Goal: Task Accomplishment & Management: Complete application form

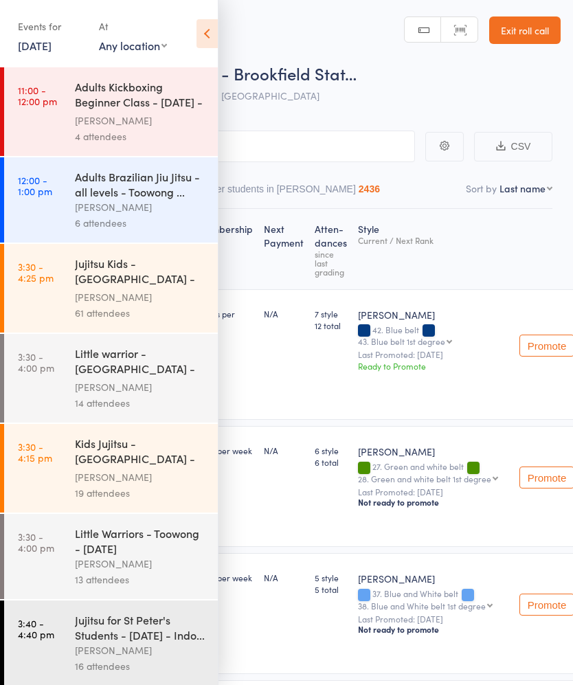
click at [44, 47] on link "6 Aug, 2025" at bounding box center [35, 45] width 34 height 15
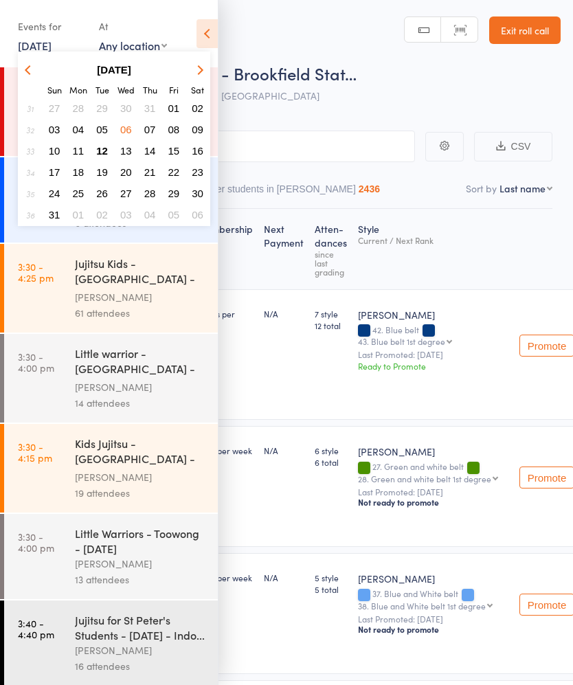
click at [109, 159] on button "12" at bounding box center [101, 151] width 21 height 19
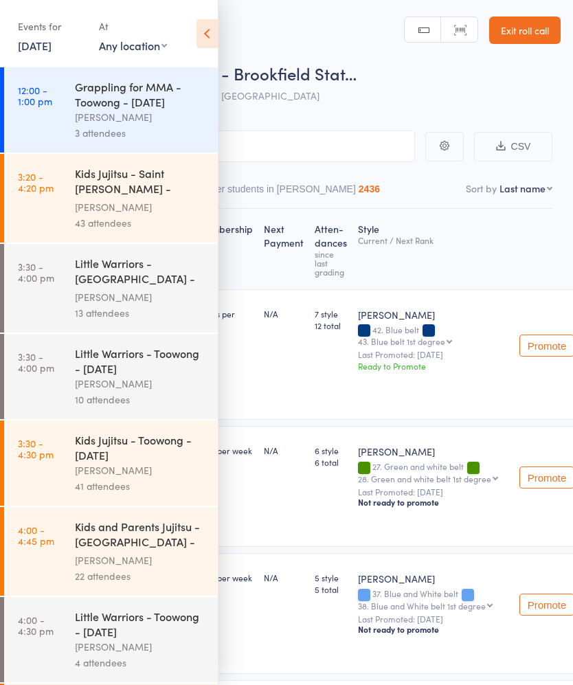
click at [159, 215] on div "Brandon McNamara" at bounding box center [140, 207] width 131 height 16
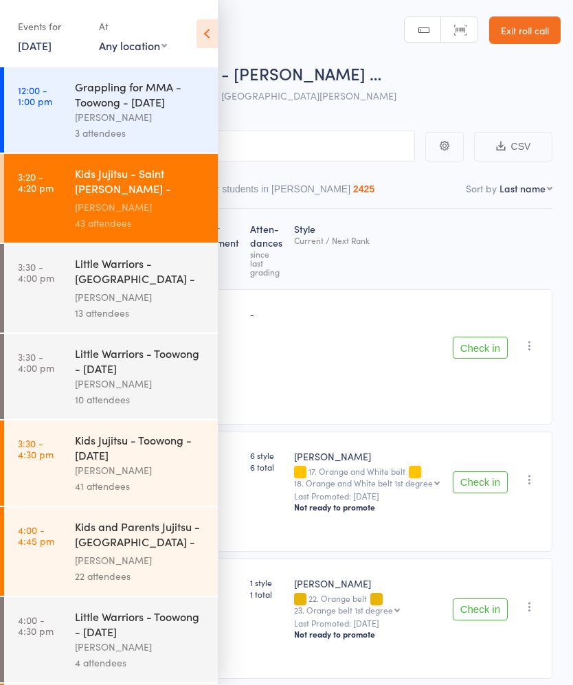
click at [197, 26] on icon at bounding box center [207, 33] width 21 height 29
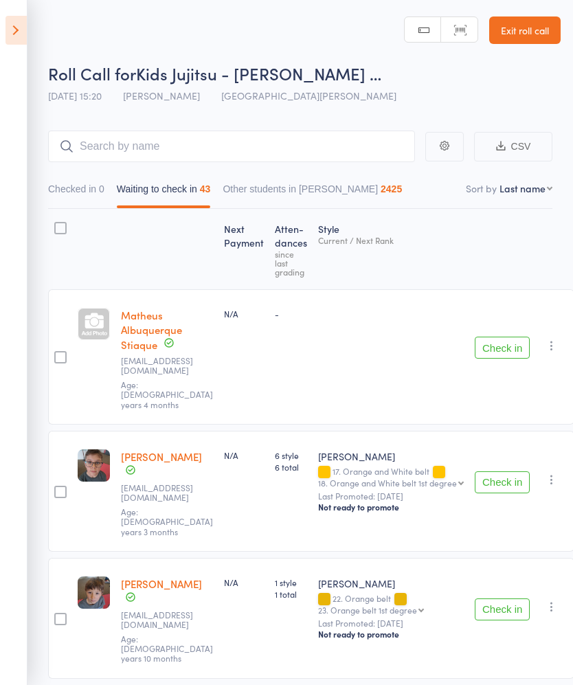
click at [535, 196] on nav "Checked in 0 Waiting to check in 43 Other students in Ronin Ryu Jujitsu 2425" at bounding box center [300, 193] width 517 height 32
click at [537, 192] on select "First name Last name Birthday today? Behind on payments? Check in time Next pay…" at bounding box center [526, 188] width 53 height 14
select select "10"
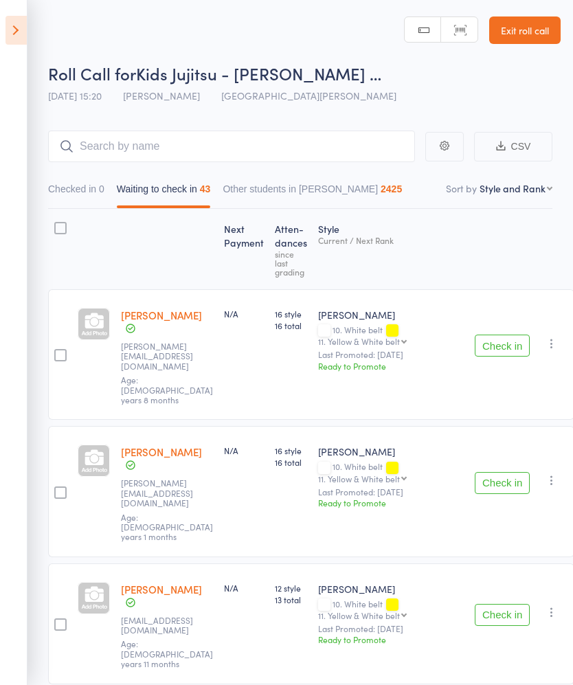
click at [440, 99] on div "Roll Call for Kids Jujitsu - Saint Williams … 12 Aug 15:20 Brandon McNamara St …" at bounding box center [304, 86] width 513 height 48
click at [504, 335] on button "Check in" at bounding box center [502, 346] width 55 height 22
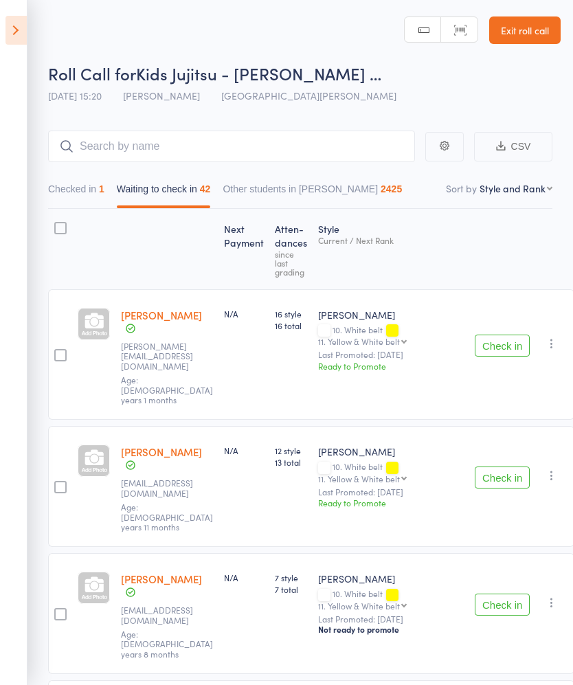
click at [493, 335] on button "Check in" at bounding box center [502, 346] width 55 height 22
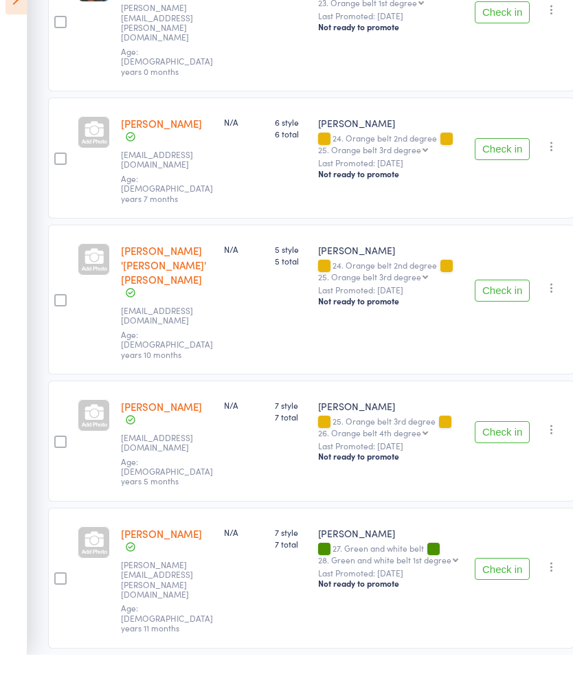
scroll to position [3895, 0]
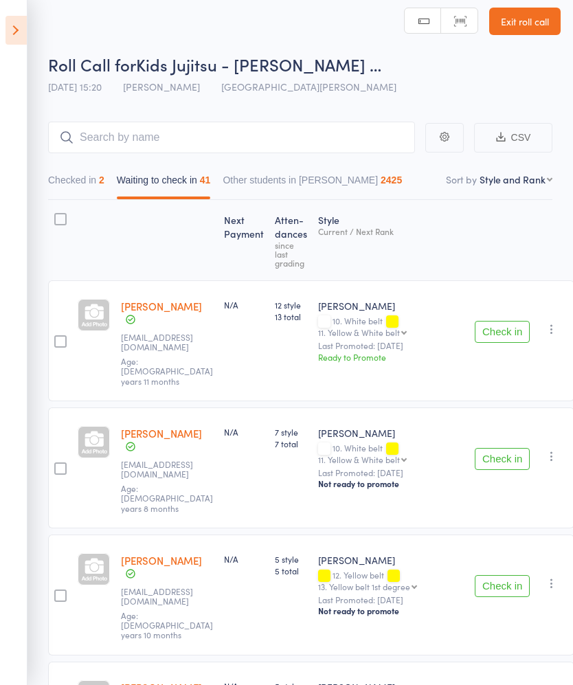
scroll to position [0, 0]
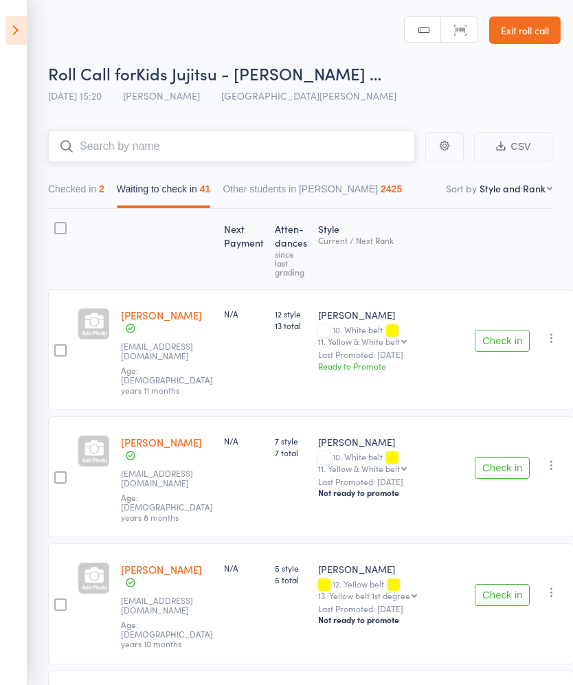
click at [334, 143] on input "search" at bounding box center [231, 147] width 367 height 32
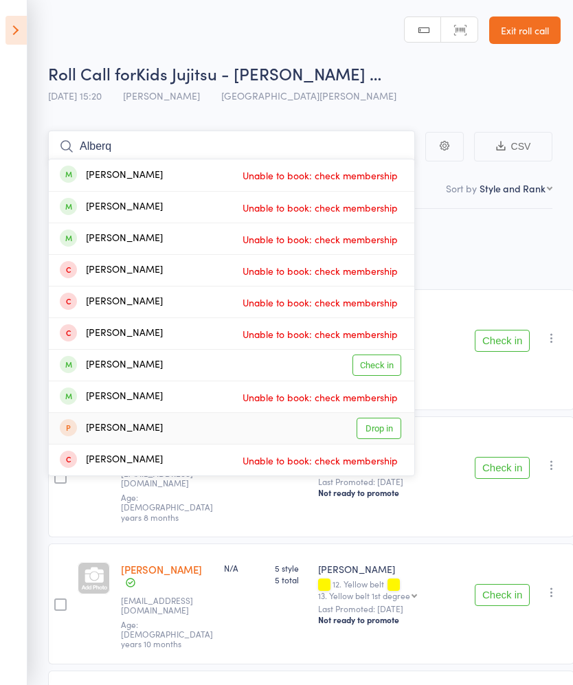
type input "Alberq"
click at [381, 425] on link "Drop in" at bounding box center [379, 428] width 45 height 21
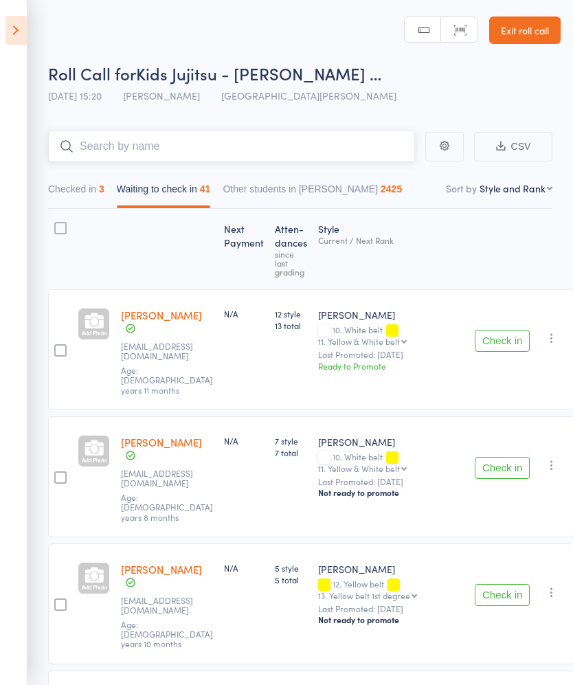
click at [360, 142] on input "search" at bounding box center [231, 147] width 367 height 32
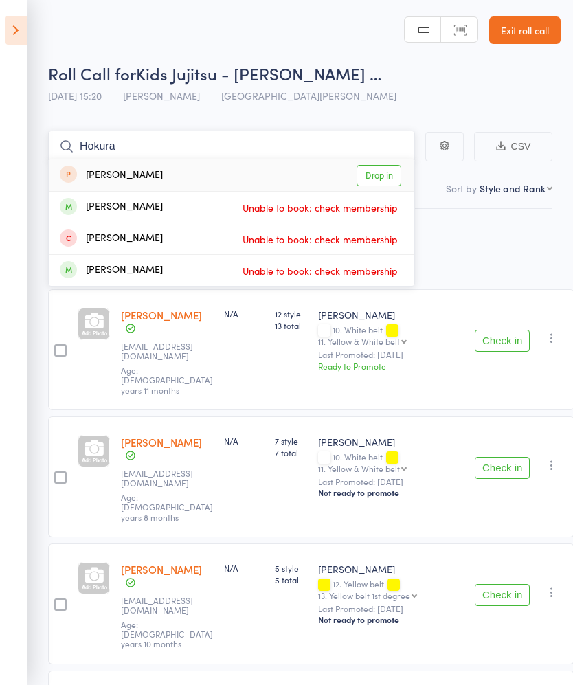
type input "Hokura"
click at [389, 178] on link "Drop in" at bounding box center [379, 175] width 45 height 21
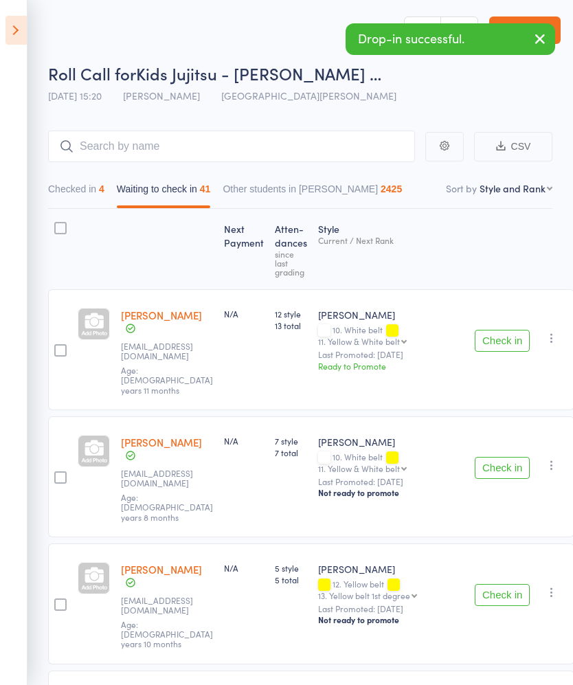
click at [495, 330] on button "Check in" at bounding box center [502, 341] width 55 height 22
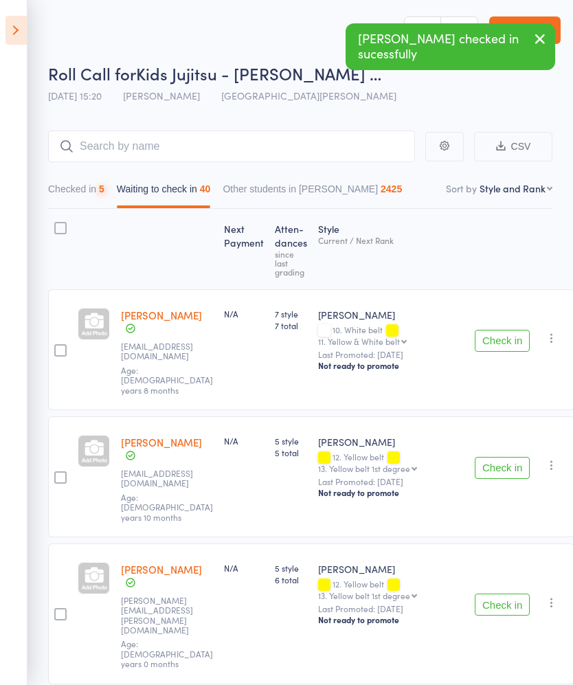
click at [497, 335] on button "Check in" at bounding box center [502, 341] width 55 height 22
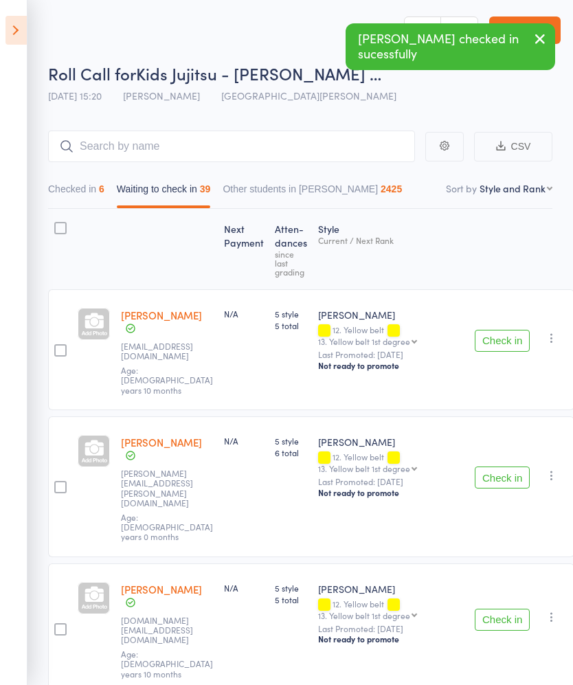
click at [501, 330] on button "Check in" at bounding box center [502, 341] width 55 height 22
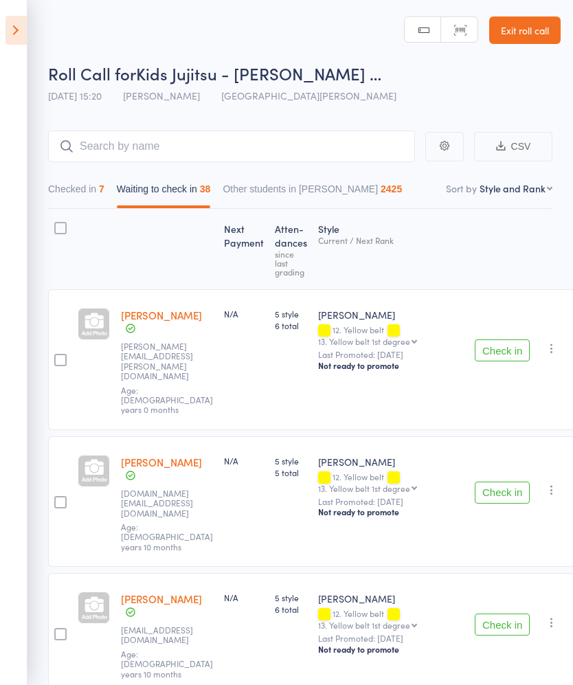
click at [497, 339] on button "Check in" at bounding box center [502, 350] width 55 height 22
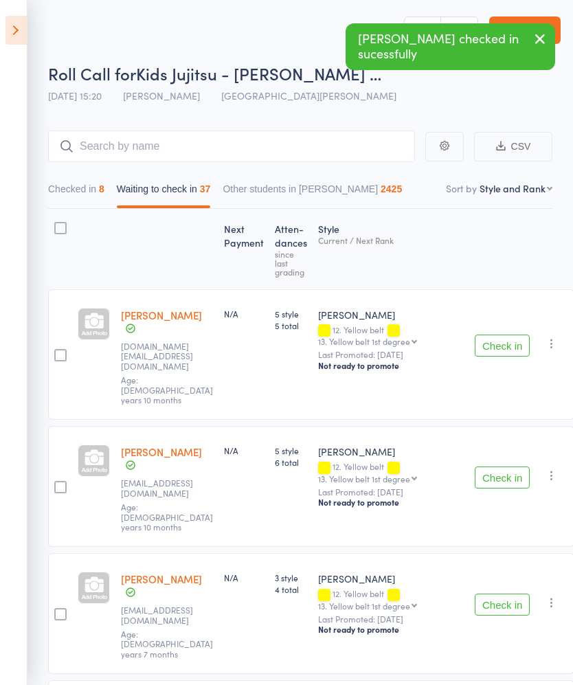
click at [495, 335] on button "Check in" at bounding box center [502, 346] width 55 height 22
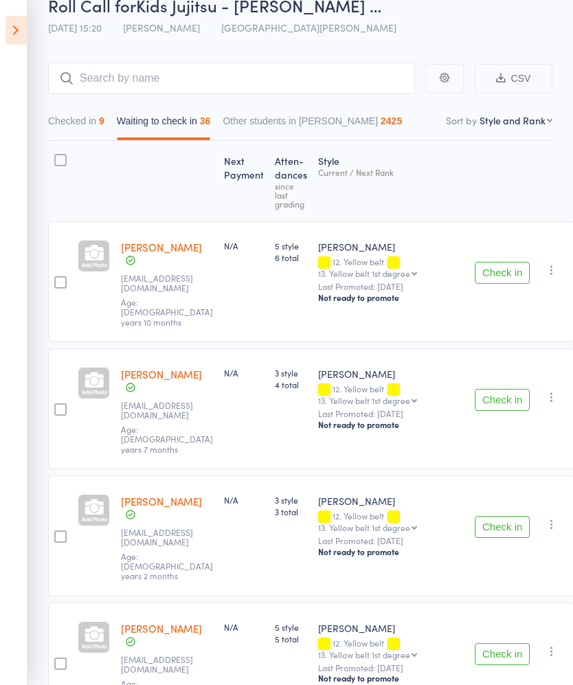
scroll to position [65, 0]
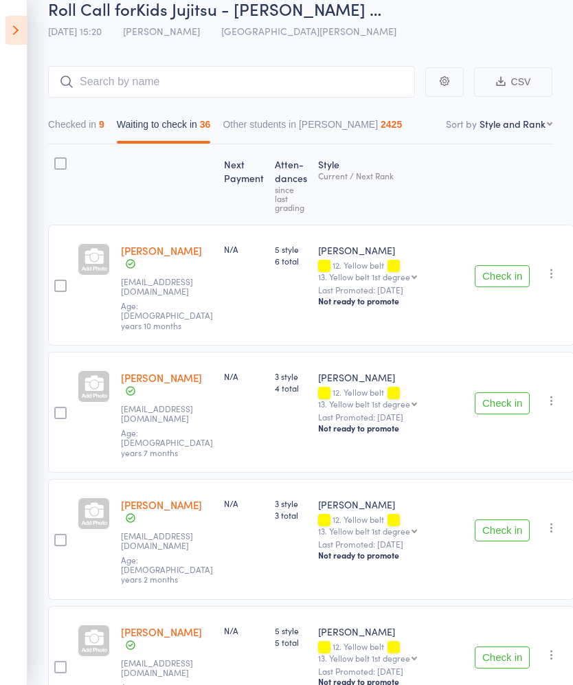
click at [500, 392] on button "Check in" at bounding box center [502, 403] width 55 height 22
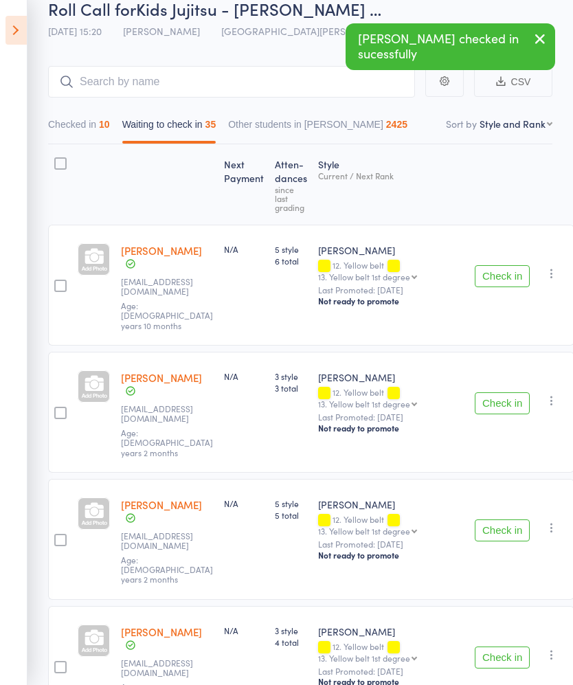
click at [504, 520] on button "Check in" at bounding box center [502, 531] width 55 height 22
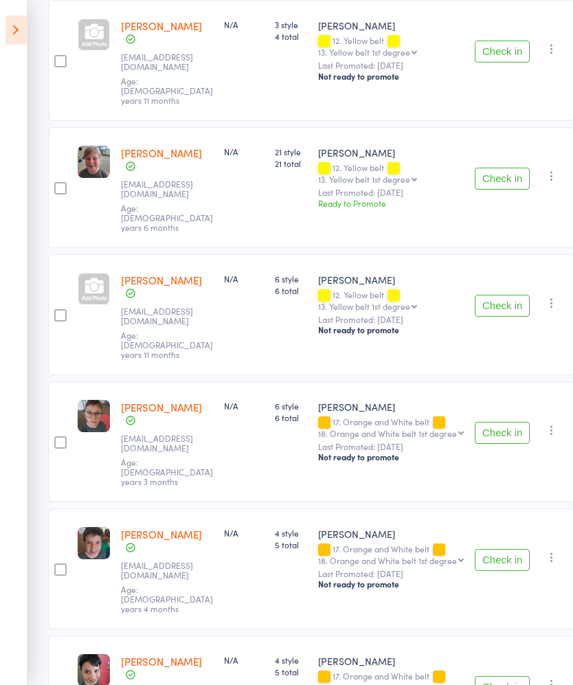
scroll to position [542, 0]
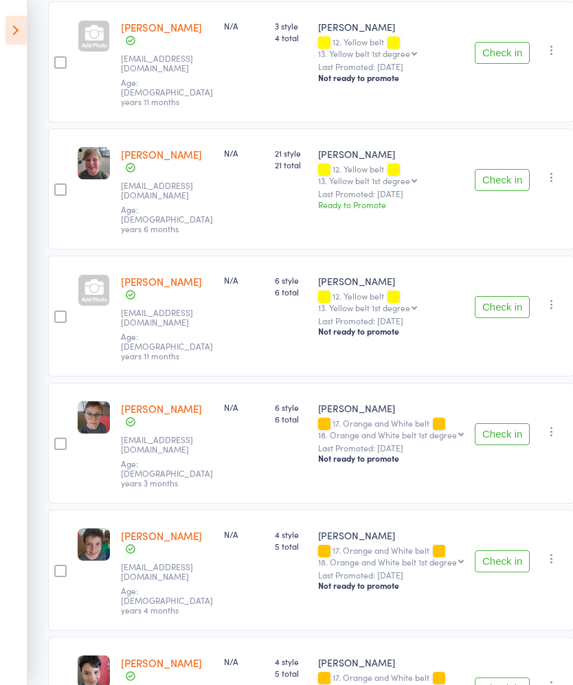
click at [494, 423] on button "Check in" at bounding box center [502, 434] width 55 height 22
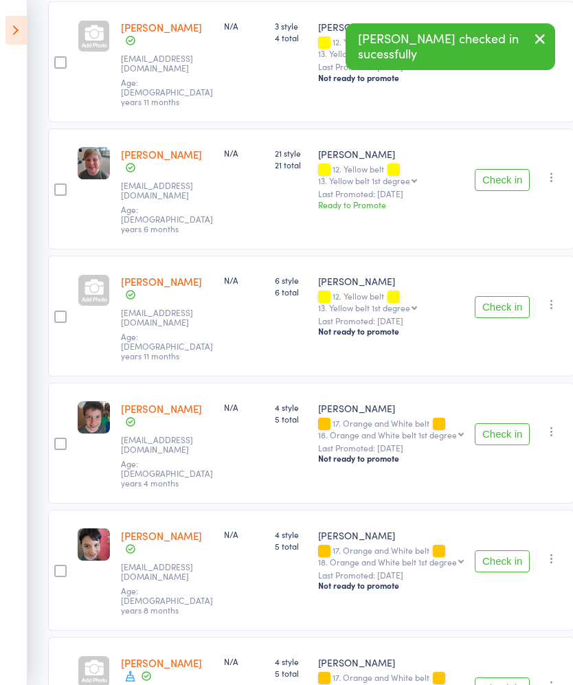
click at [498, 423] on button "Check in" at bounding box center [502, 434] width 55 height 22
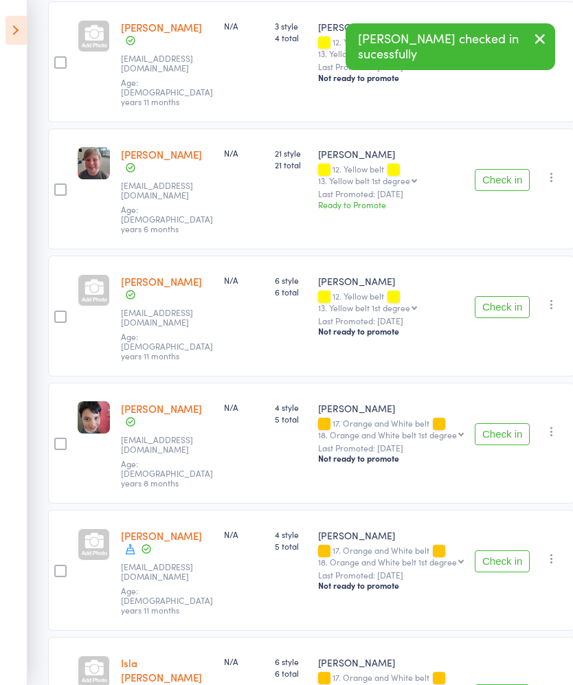
click at [504, 423] on button "Check in" at bounding box center [502, 434] width 55 height 22
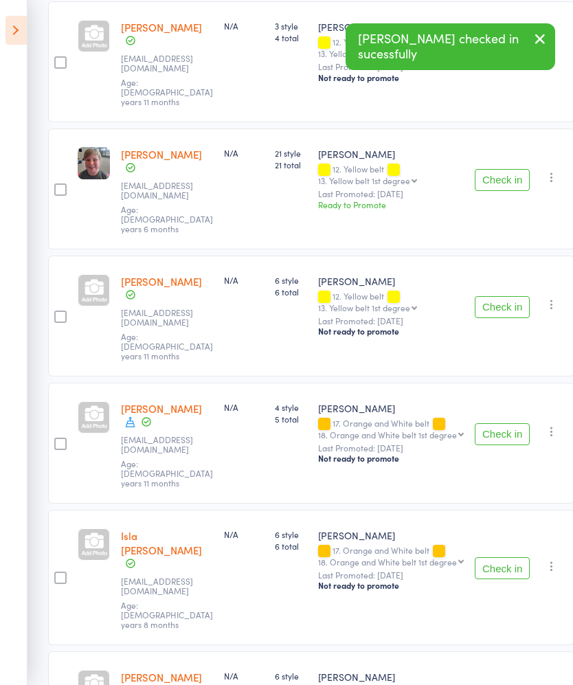
click at [495, 423] on button "Check in" at bounding box center [502, 434] width 55 height 22
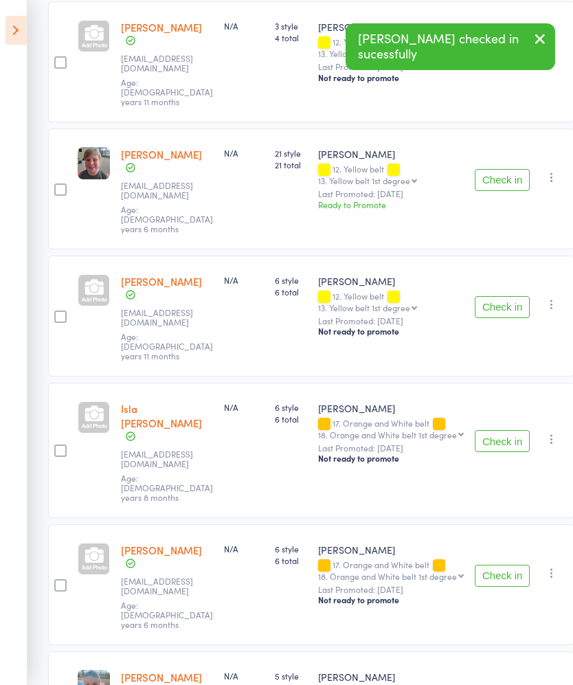
click at [492, 430] on button "Check in" at bounding box center [502, 441] width 55 height 22
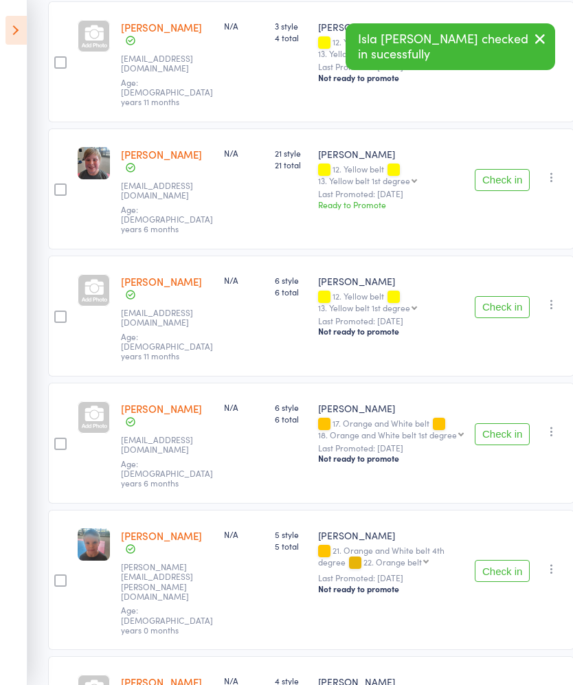
click at [498, 423] on button "Check in" at bounding box center [502, 434] width 55 height 22
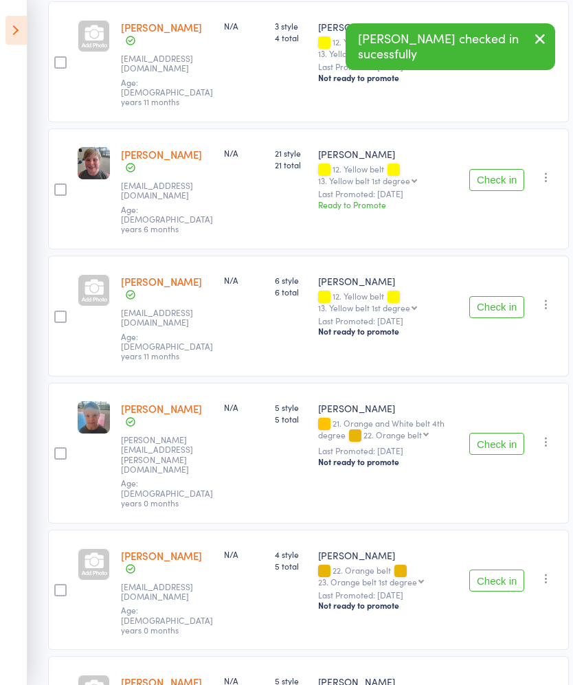
click at [493, 433] on button "Check in" at bounding box center [496, 444] width 55 height 22
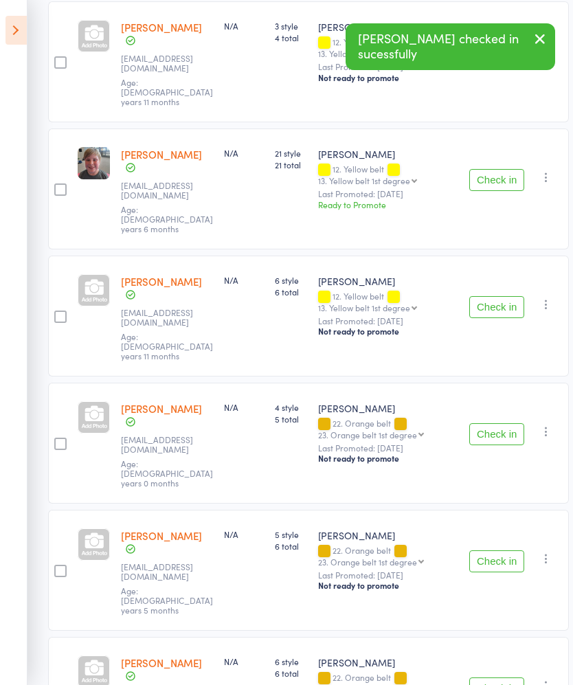
click at [494, 423] on button "Check in" at bounding box center [496, 434] width 55 height 22
click at [492, 423] on button "Check in" at bounding box center [496, 434] width 55 height 22
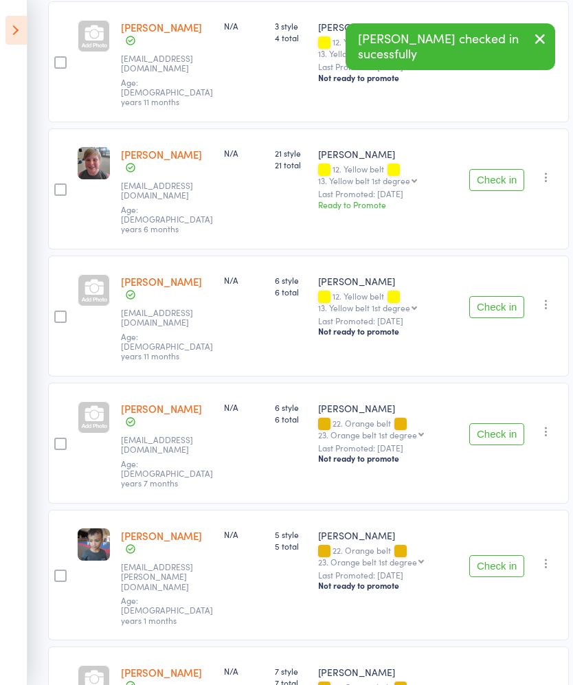
click at [492, 423] on button "Check in" at bounding box center [496, 434] width 55 height 22
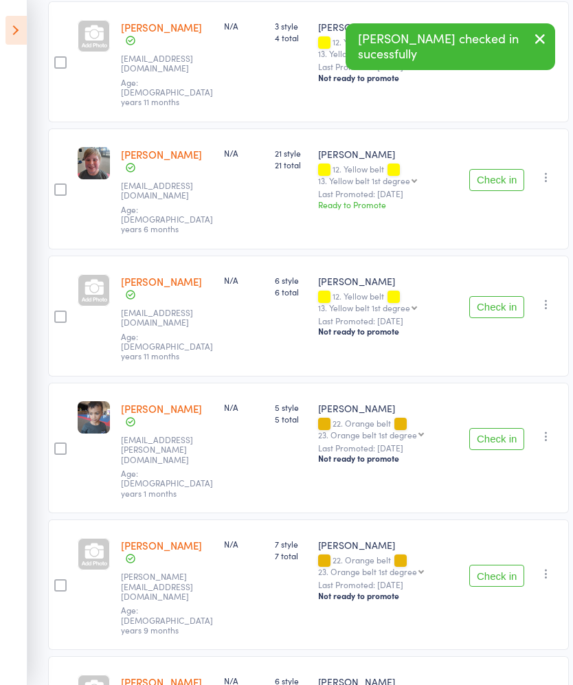
click at [489, 428] on button "Check in" at bounding box center [496, 439] width 55 height 22
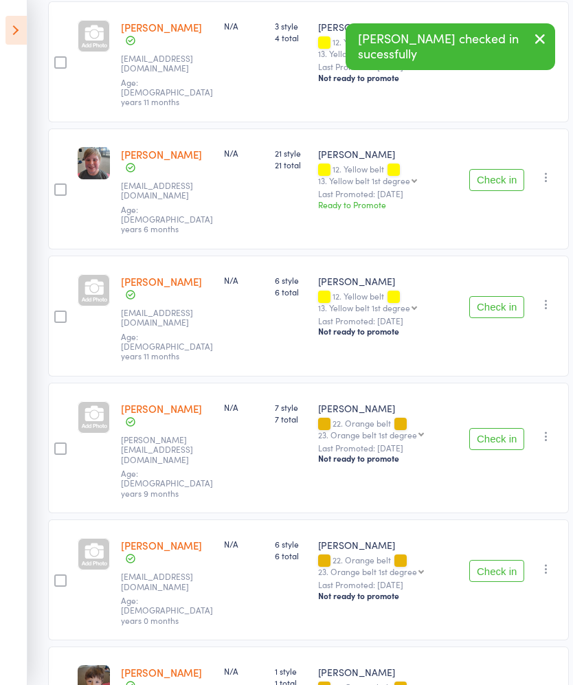
click at [493, 428] on button "Check in" at bounding box center [496, 439] width 55 height 22
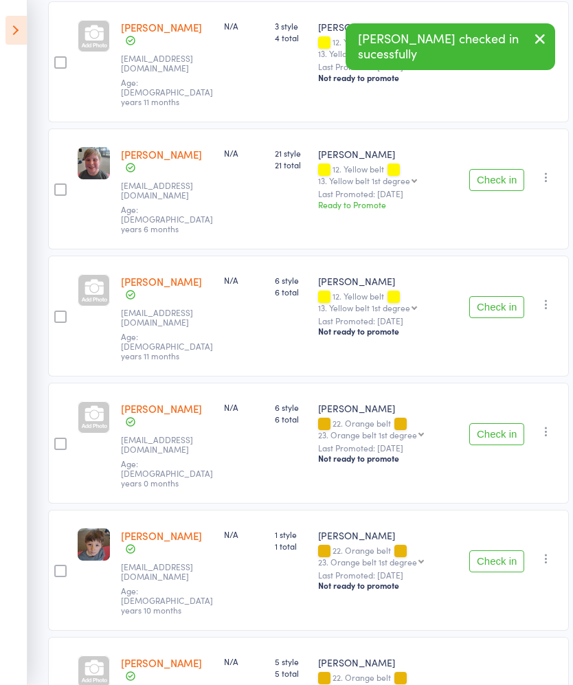
click at [495, 423] on button "Check in" at bounding box center [496, 434] width 55 height 22
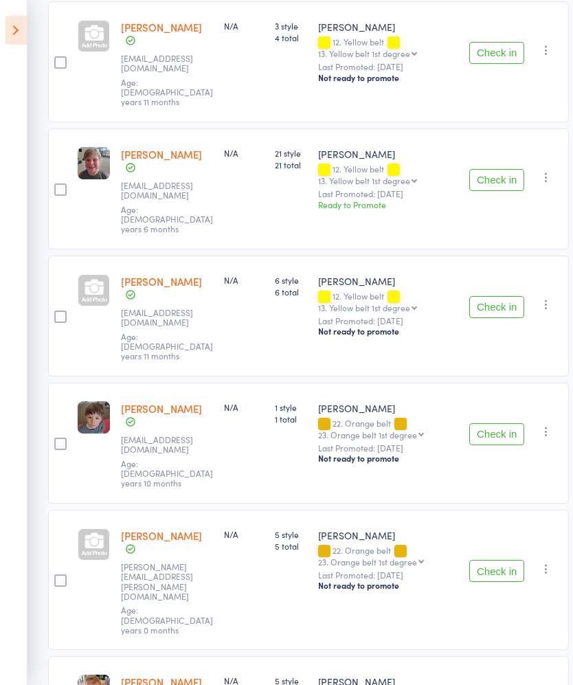
click at [485, 423] on button "Check in" at bounding box center [496, 434] width 55 height 22
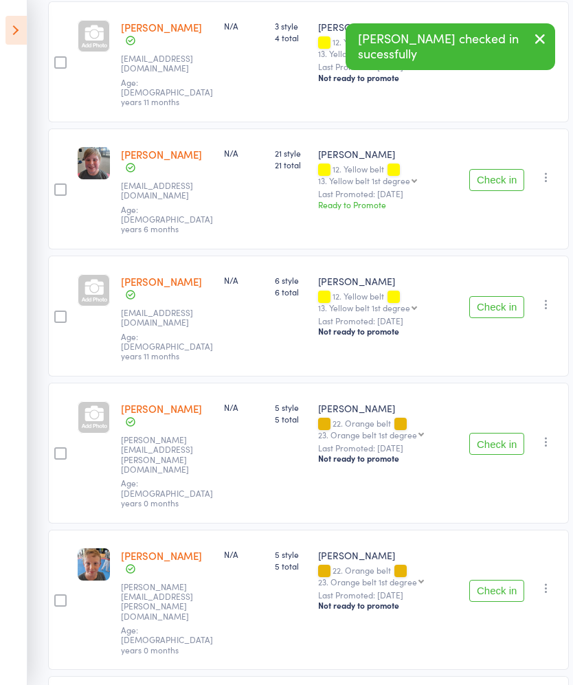
click at [498, 433] on button "Check in" at bounding box center [496, 444] width 55 height 22
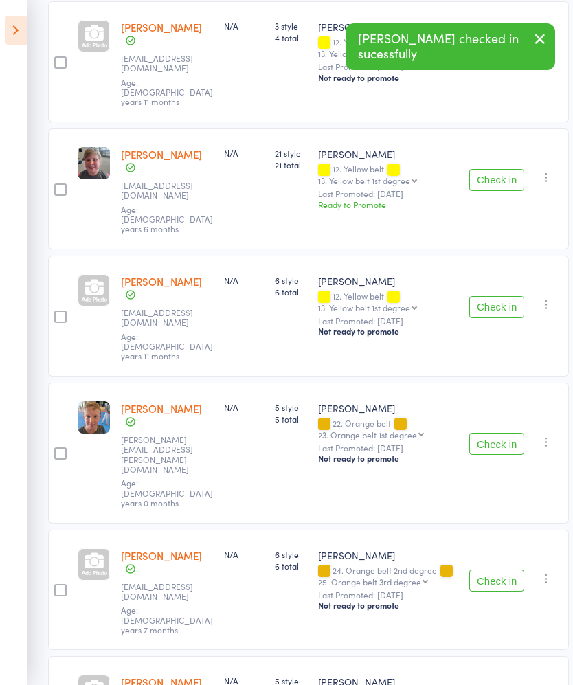
click at [494, 570] on button "Check in" at bounding box center [496, 581] width 55 height 22
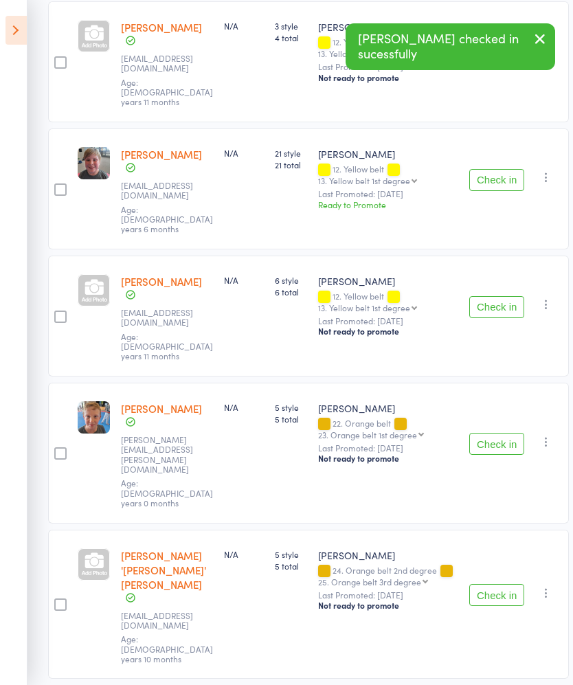
click at [496, 584] on button "Check in" at bounding box center [496, 595] width 55 height 22
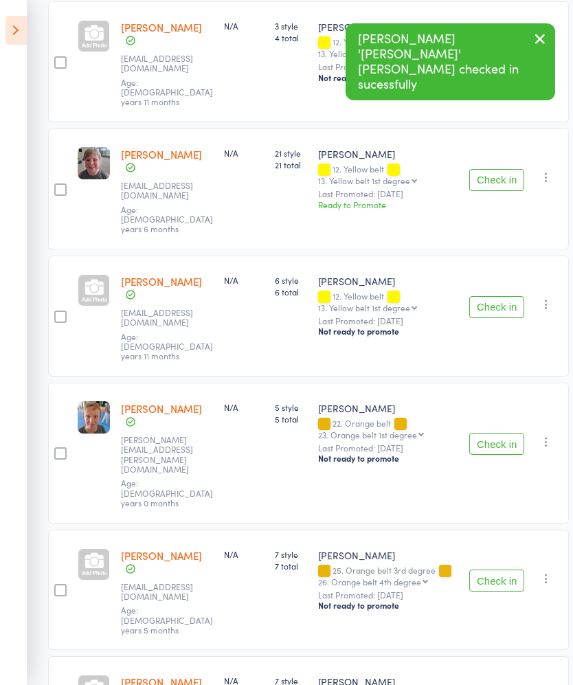
click at [502, 570] on button "Check in" at bounding box center [496, 581] width 55 height 22
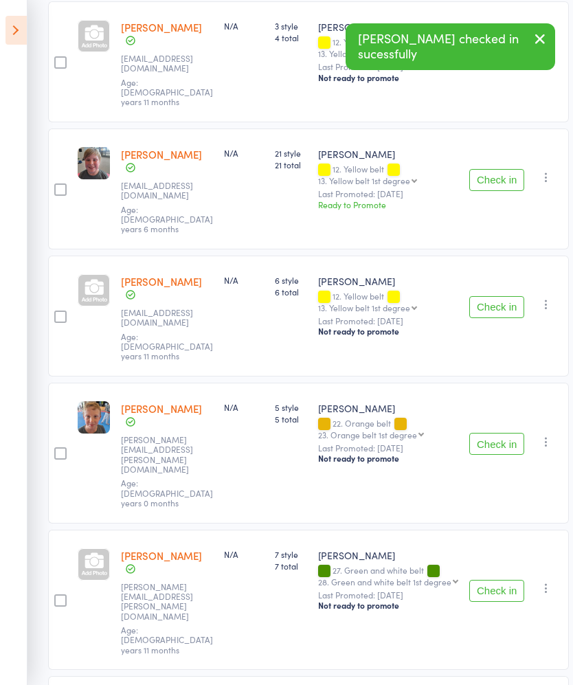
click at [491, 580] on button "Check in" at bounding box center [496, 591] width 55 height 22
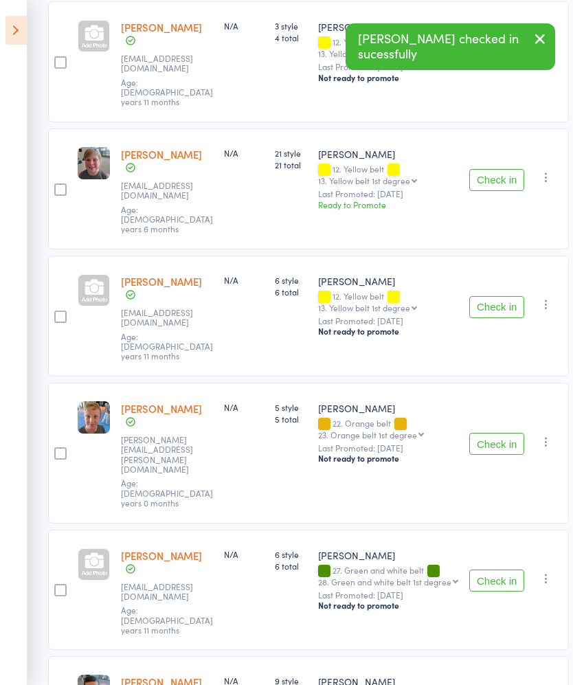
click at [500, 570] on button "Check in" at bounding box center [496, 581] width 55 height 22
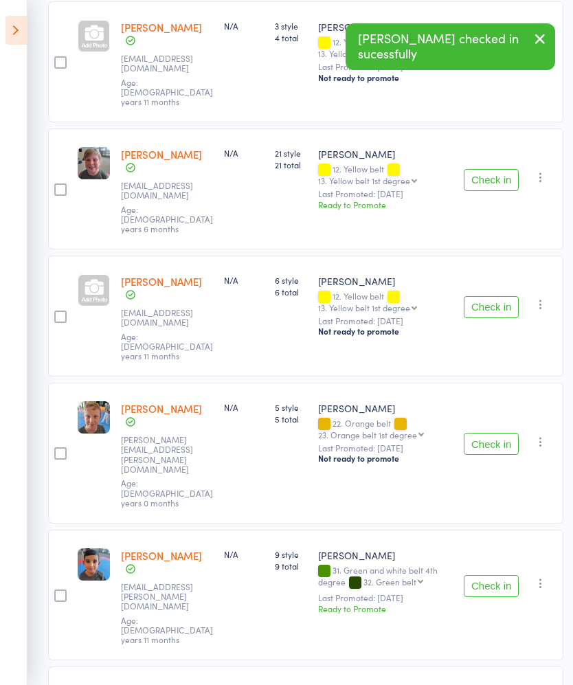
click at [497, 575] on button "Check in" at bounding box center [491, 586] width 55 height 22
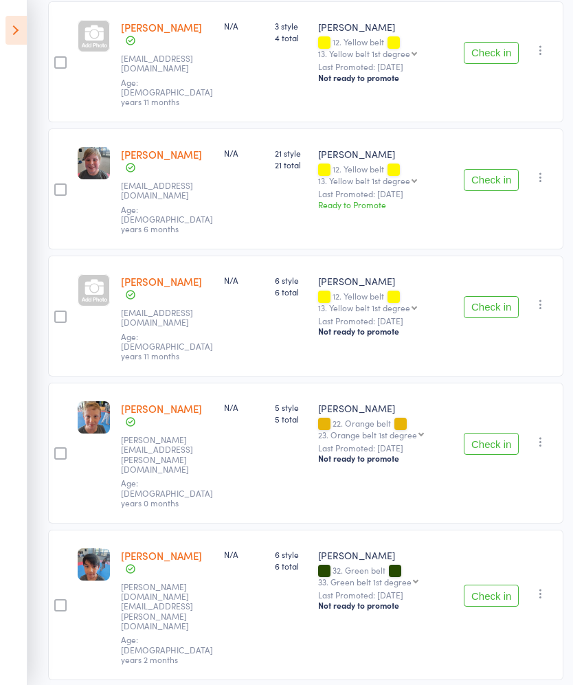
click at [489, 585] on button "Check in" at bounding box center [491, 596] width 55 height 22
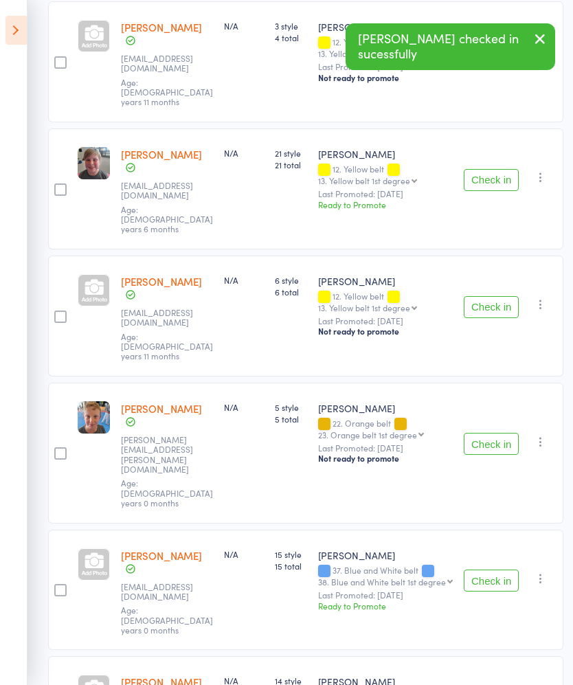
click at [493, 570] on button "Check in" at bounding box center [491, 581] width 55 height 22
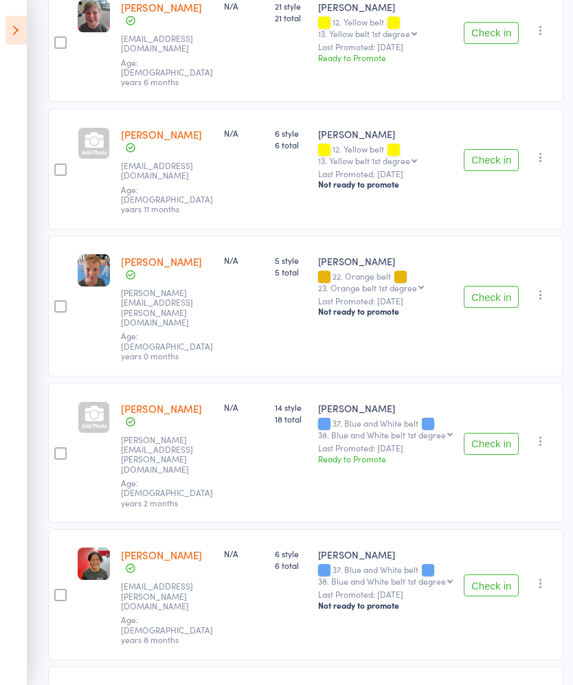
scroll to position [740, 0]
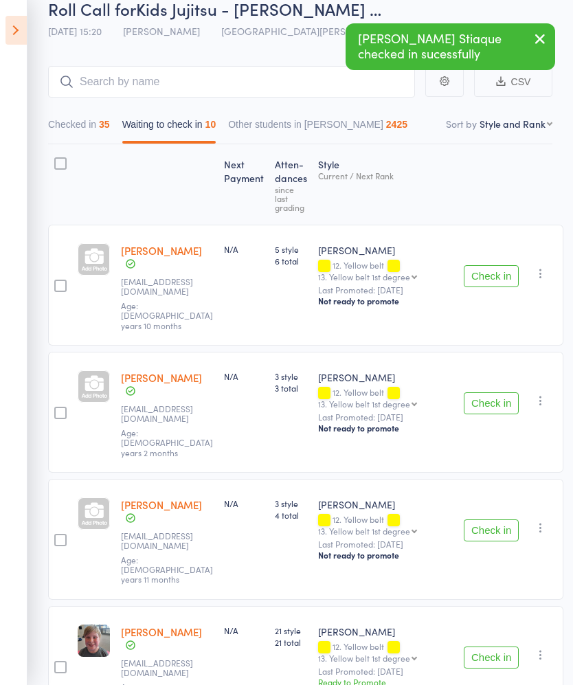
scroll to position [0, 0]
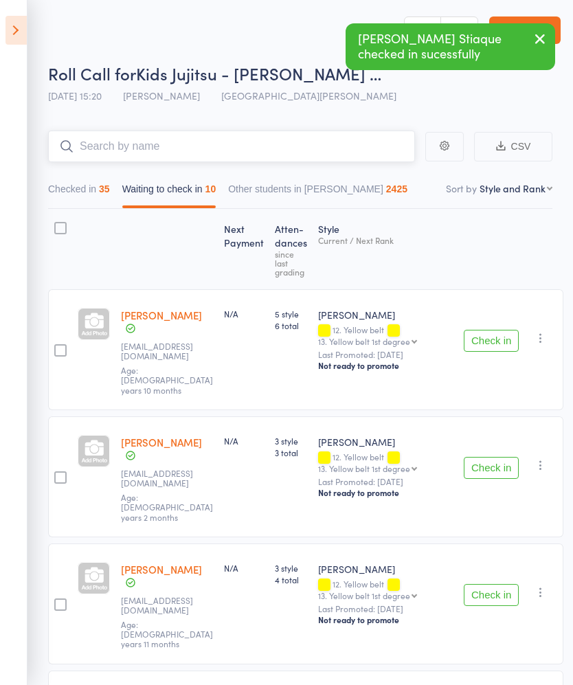
click at [380, 146] on input "search" at bounding box center [231, 147] width 367 height 32
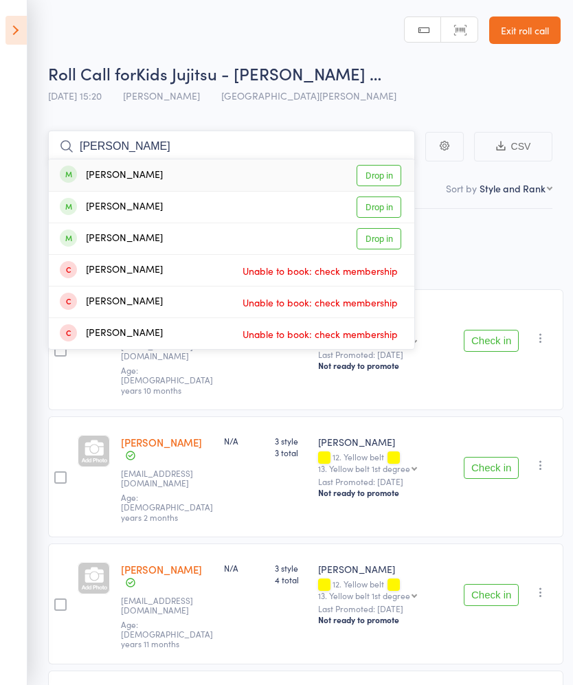
type input "Gurr"
click at [394, 175] on link "Drop in" at bounding box center [379, 175] width 45 height 21
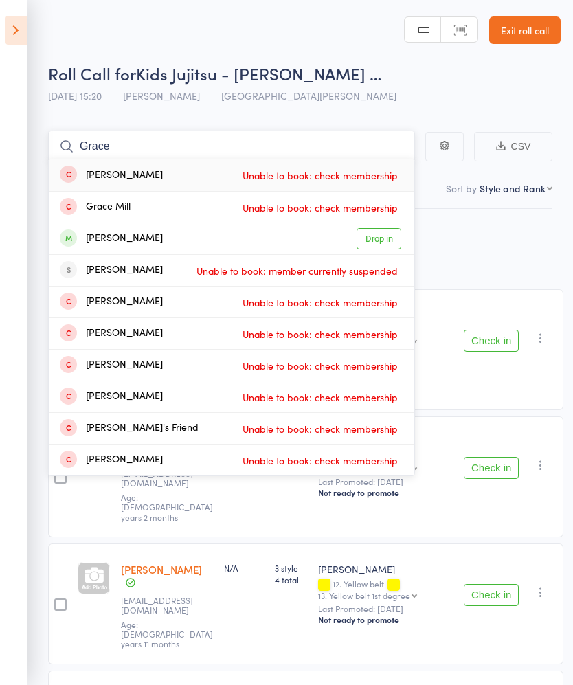
type input "Grace"
click at [392, 243] on link "Drop in" at bounding box center [379, 238] width 45 height 21
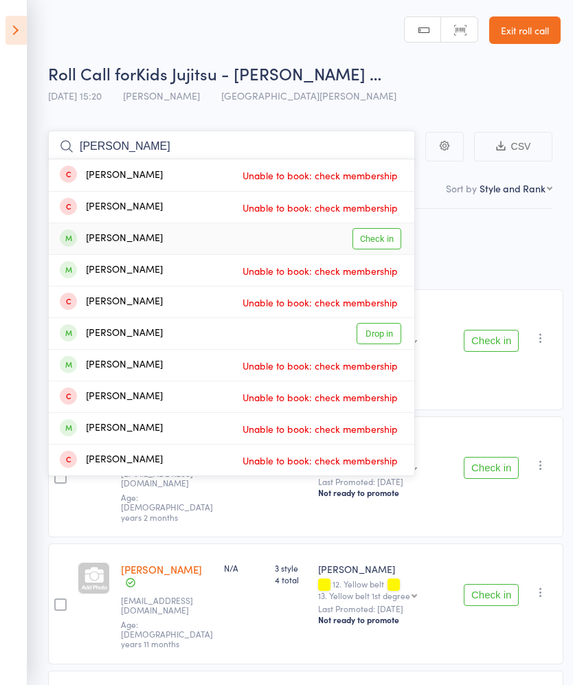
type input "Leon"
click at [394, 236] on link "Check in" at bounding box center [377, 238] width 49 height 21
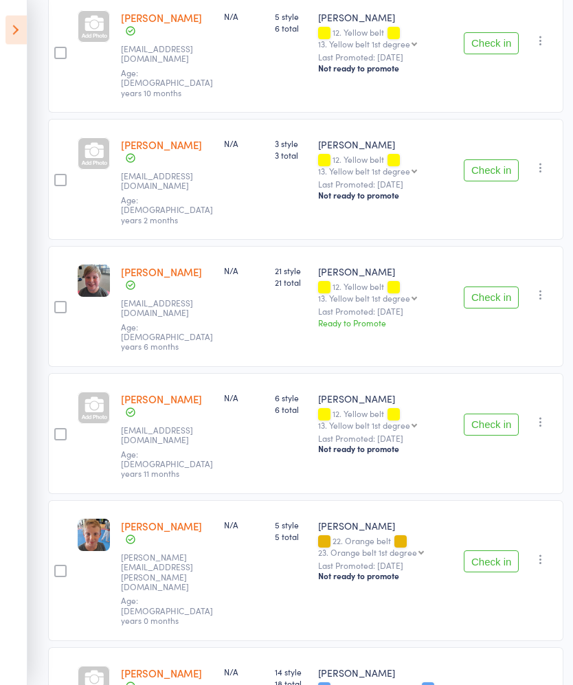
scroll to position [581, 0]
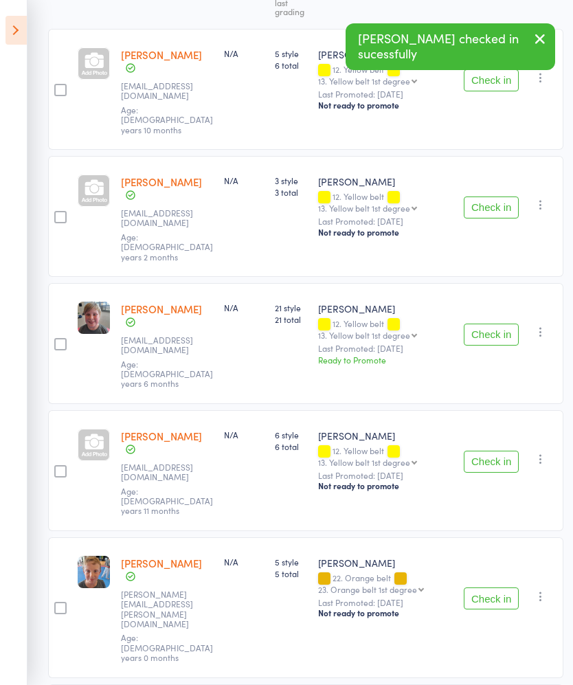
scroll to position [0, 0]
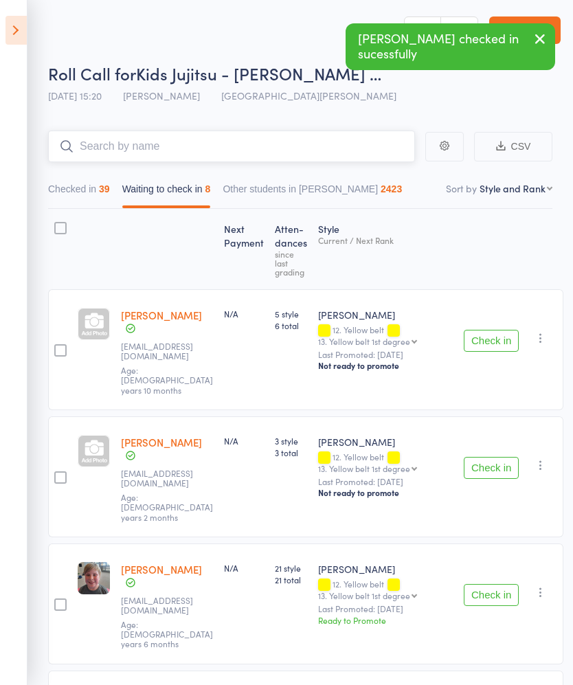
click at [378, 142] on input "search" at bounding box center [231, 147] width 367 height 32
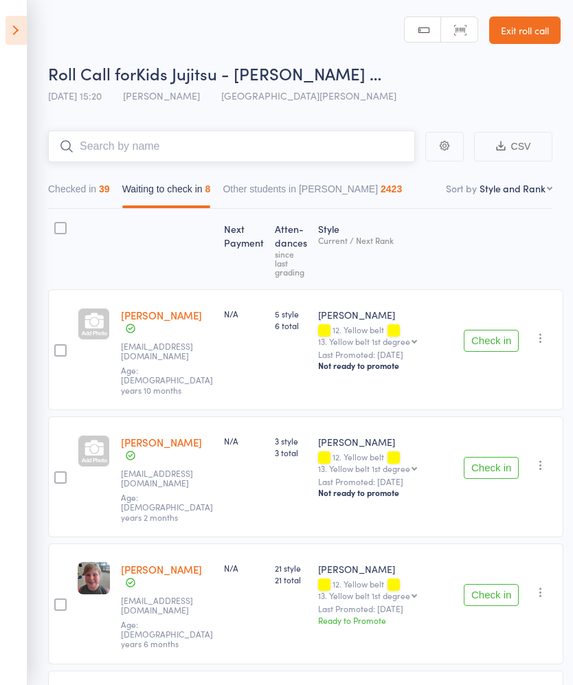
click at [378, 144] on input "search" at bounding box center [231, 147] width 367 height 32
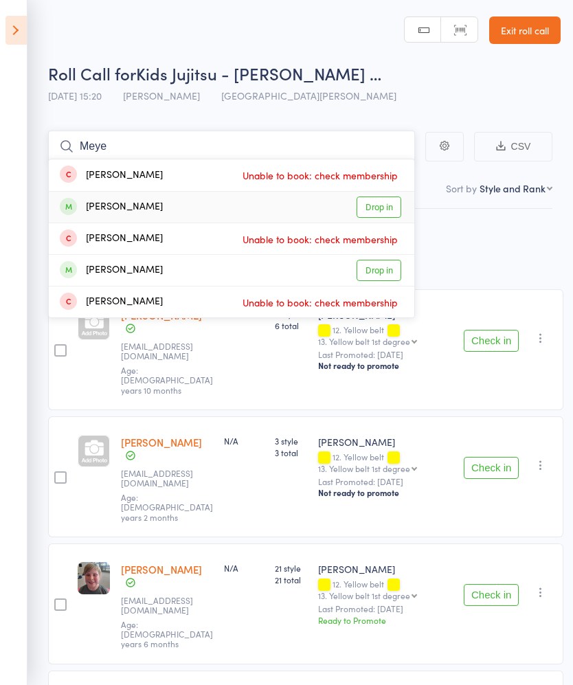
type input "Meye"
click at [389, 214] on link "Drop in" at bounding box center [379, 207] width 45 height 21
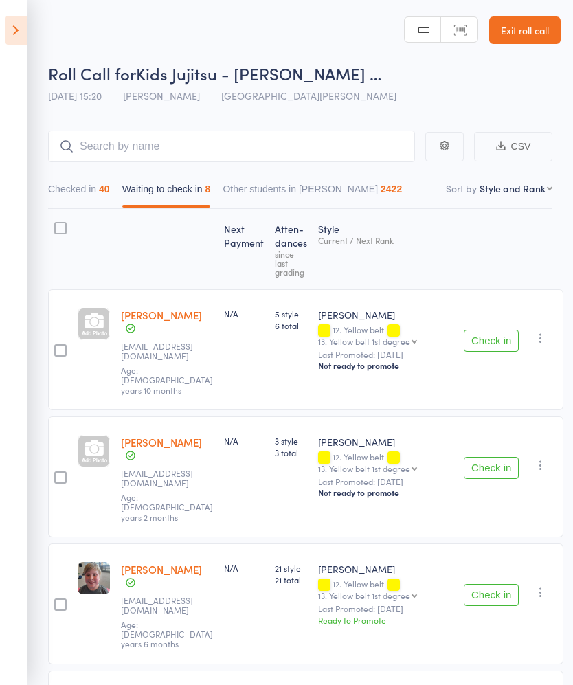
click at [102, 197] on button "Checked in 40" at bounding box center [79, 193] width 62 height 32
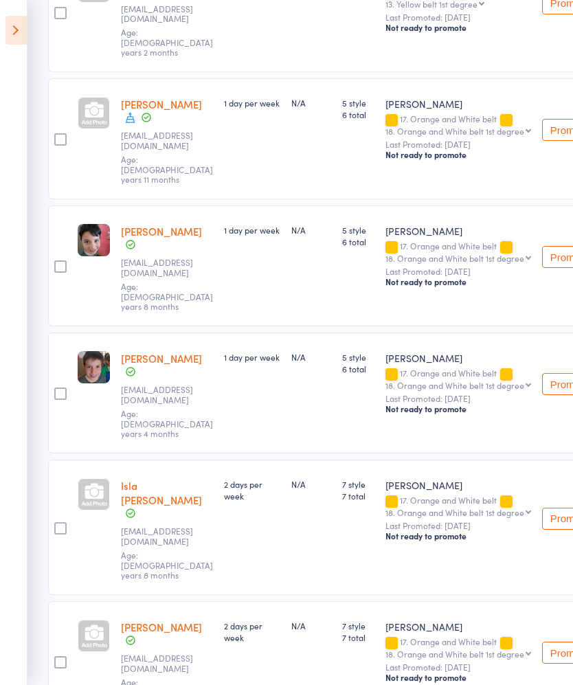
scroll to position [1529, 0]
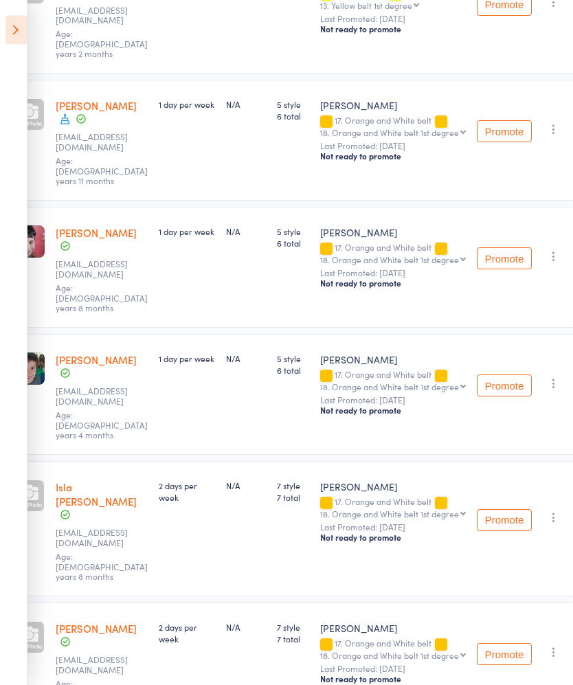
click at [550, 646] on icon "button" at bounding box center [554, 653] width 14 height 14
click at [533, 671] on li "Undo check-in" at bounding box center [504, 679] width 113 height 17
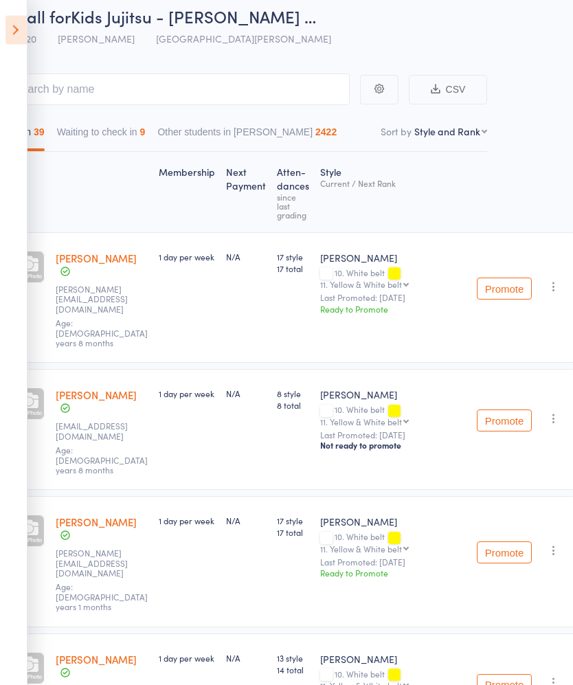
scroll to position [0, 65]
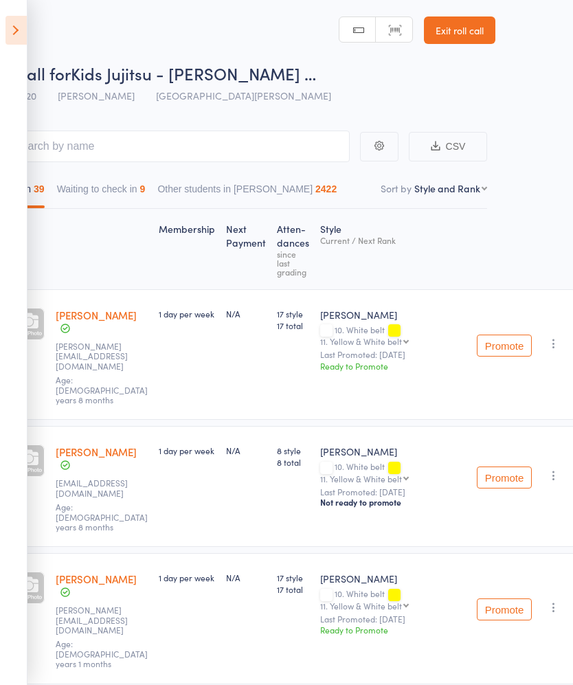
click at [138, 194] on button "Waiting to check in 9" at bounding box center [101, 193] width 89 height 32
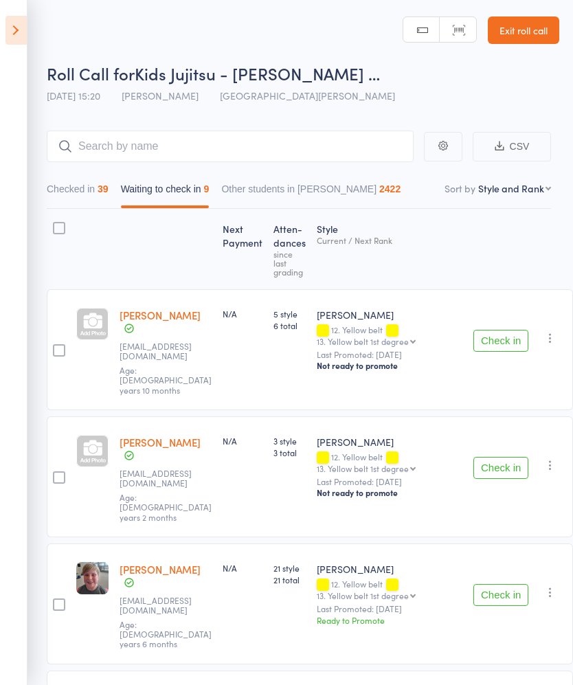
scroll to position [0, 0]
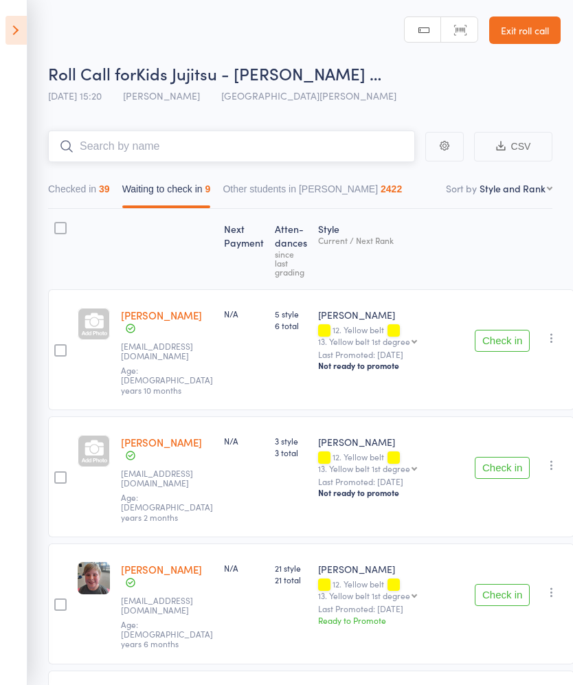
click at [204, 148] on input "search" at bounding box center [231, 147] width 367 height 32
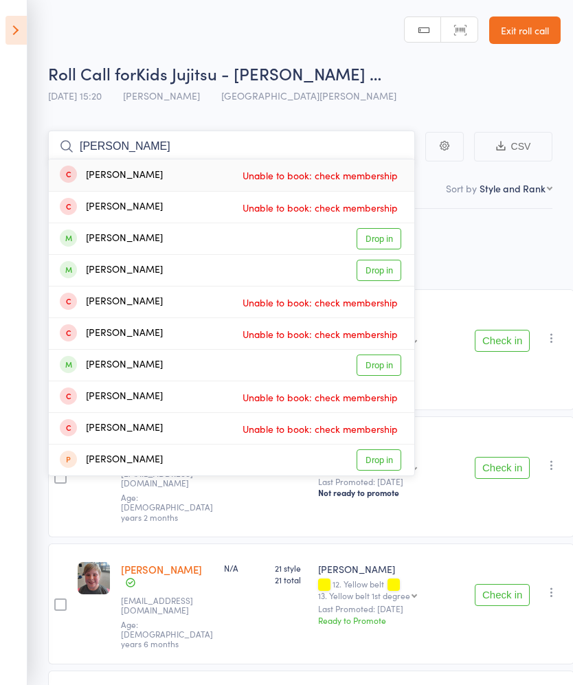
type input "Kerr"
click at [392, 232] on link "Drop in" at bounding box center [379, 238] width 45 height 21
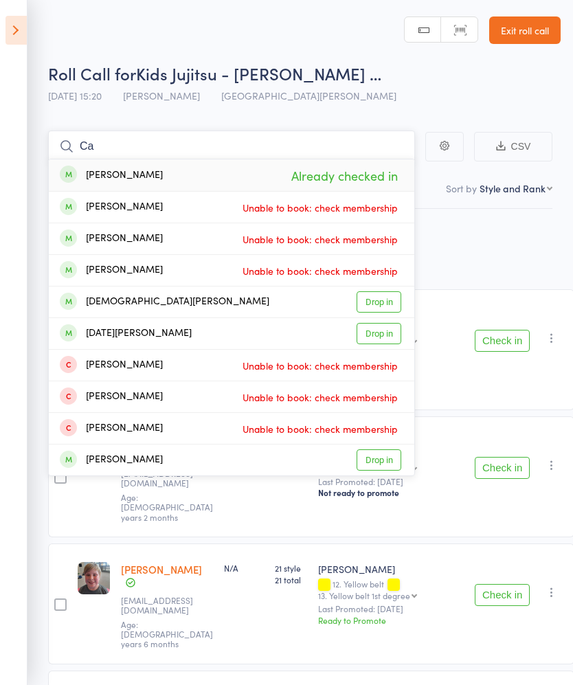
type input "C"
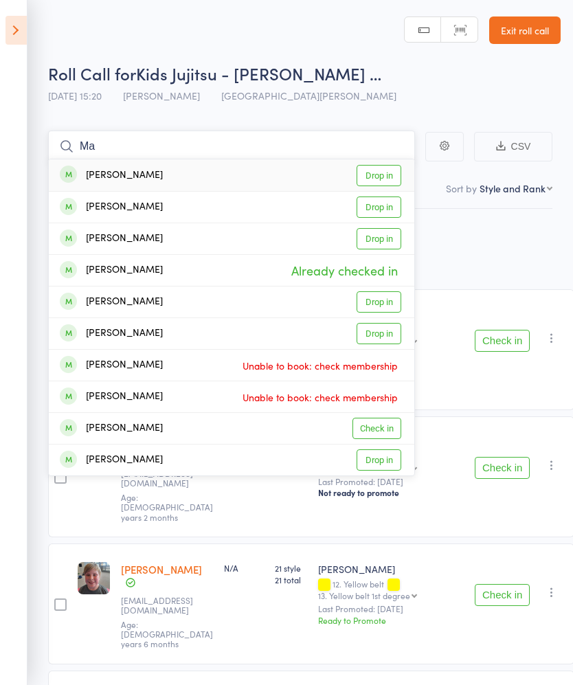
type input "M"
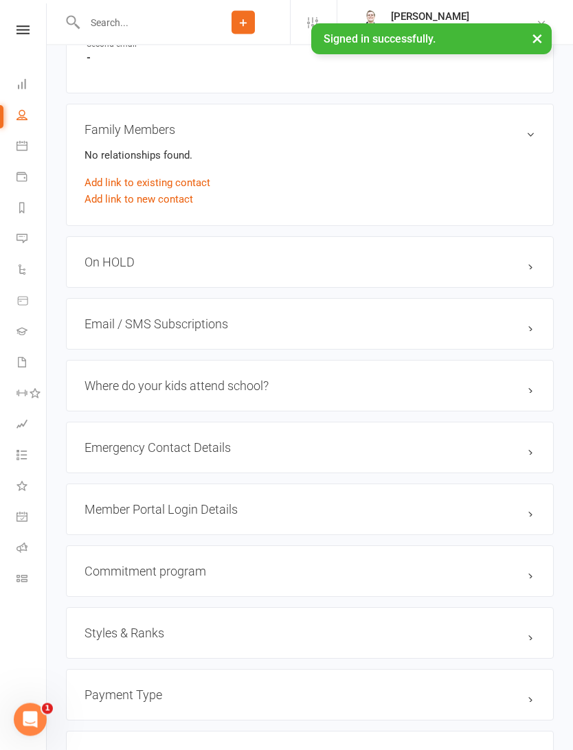
scroll to position [833, 0]
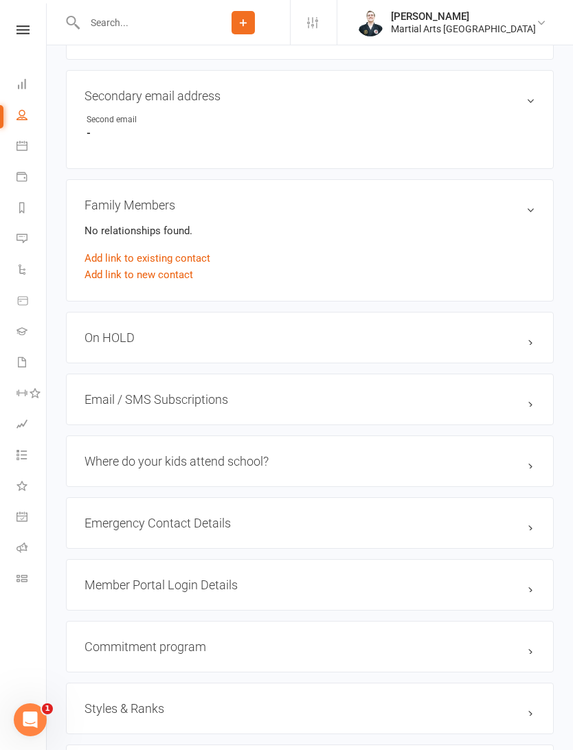
click at [186, 282] on link "Add link to new contact" at bounding box center [139, 275] width 109 height 16
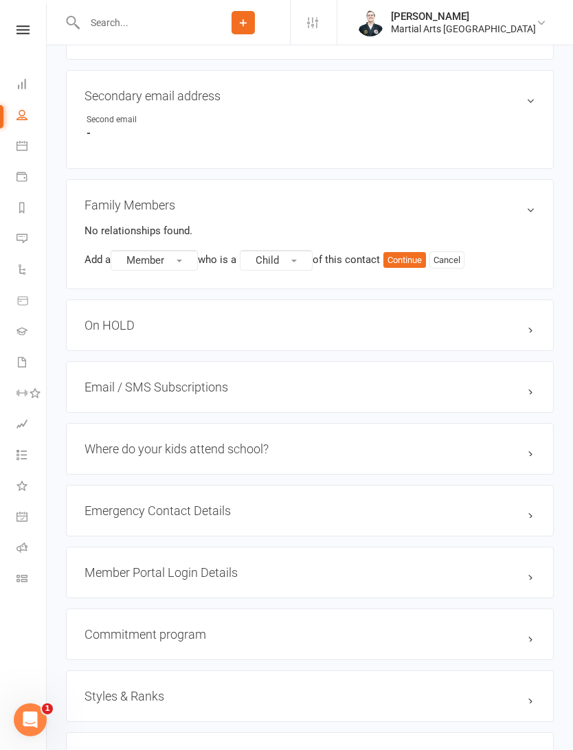
click at [186, 264] on button "Member" at bounding box center [154, 260] width 87 height 21
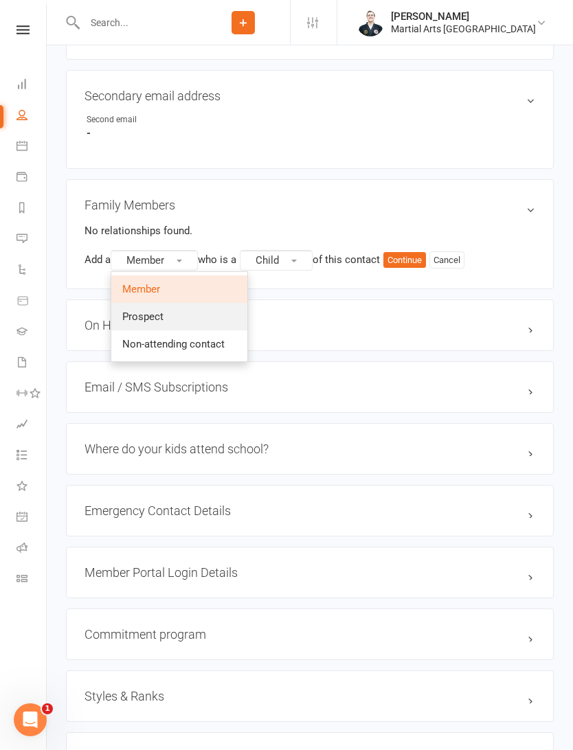
click at [219, 317] on link "Prospect" at bounding box center [179, 316] width 136 height 27
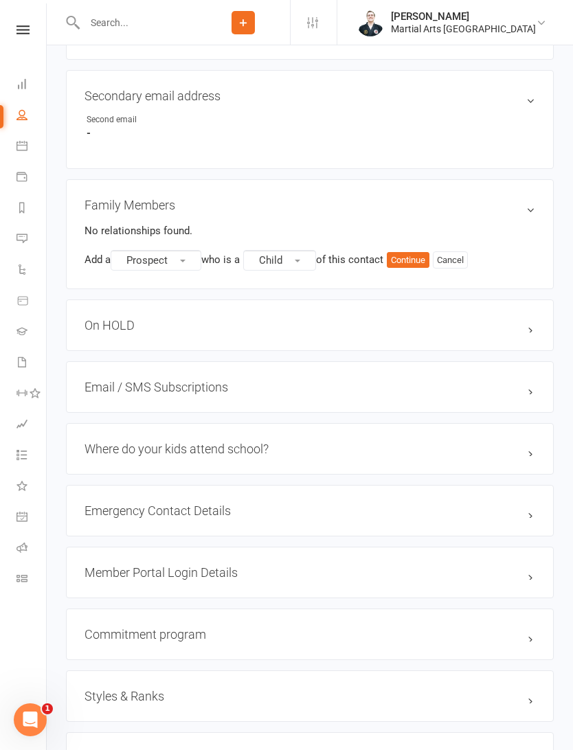
click at [301, 265] on button "Child" at bounding box center [279, 260] width 73 height 21
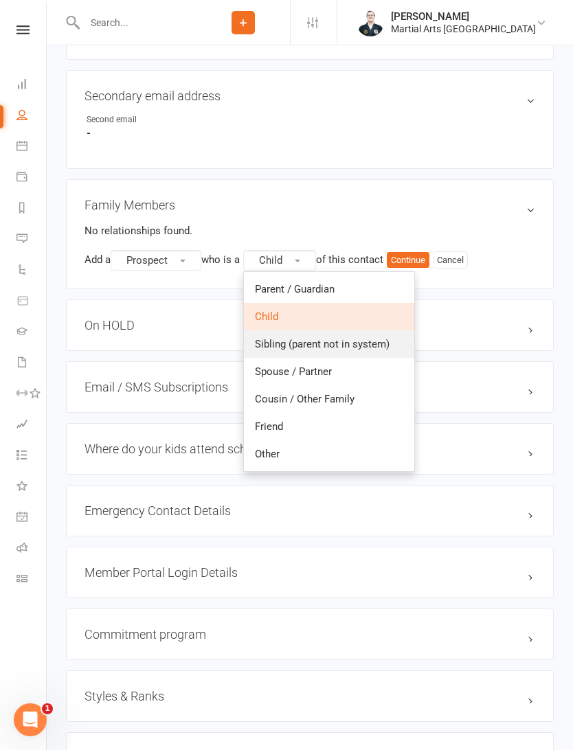
click at [339, 349] on span "Sibling (parent not in system)" at bounding box center [322, 344] width 135 height 12
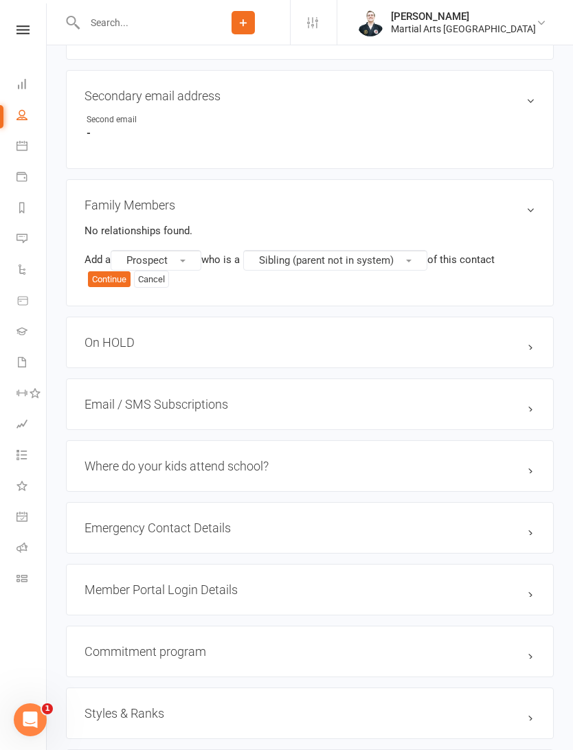
click at [414, 255] on button "Sibling (parent not in system)" at bounding box center [335, 260] width 184 height 21
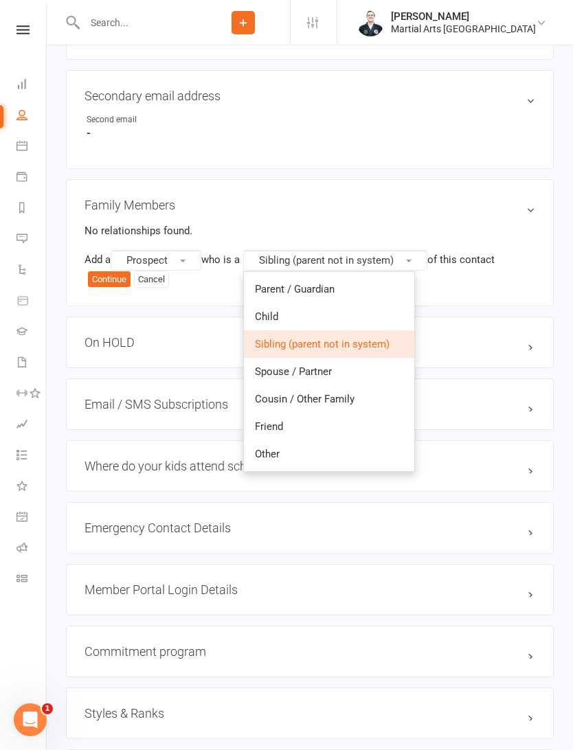
click at [414, 210] on h3 "Family Members" at bounding box center [310, 205] width 451 height 14
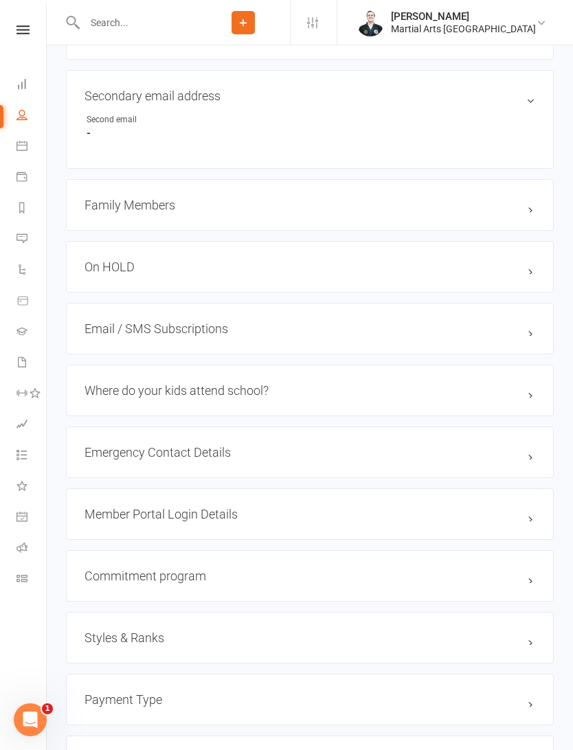
click at [267, 210] on h3 "Family Members" at bounding box center [310, 205] width 451 height 14
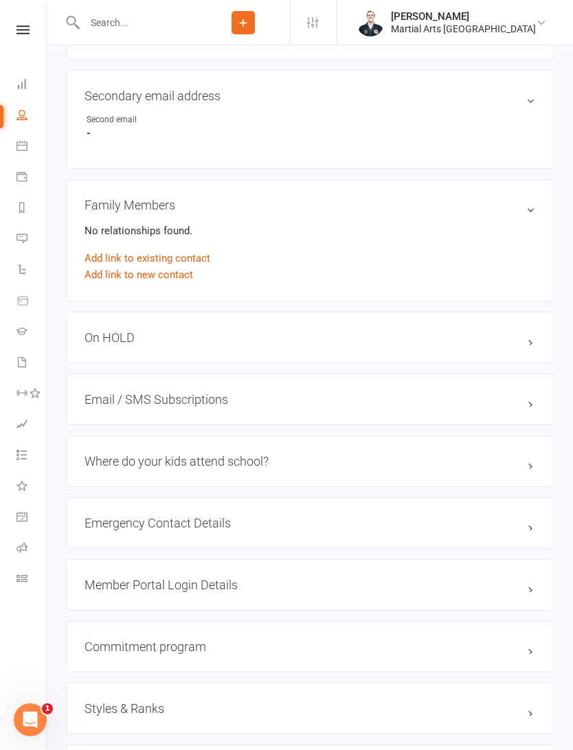
click at [179, 283] on link "Add link to new contact" at bounding box center [139, 275] width 109 height 16
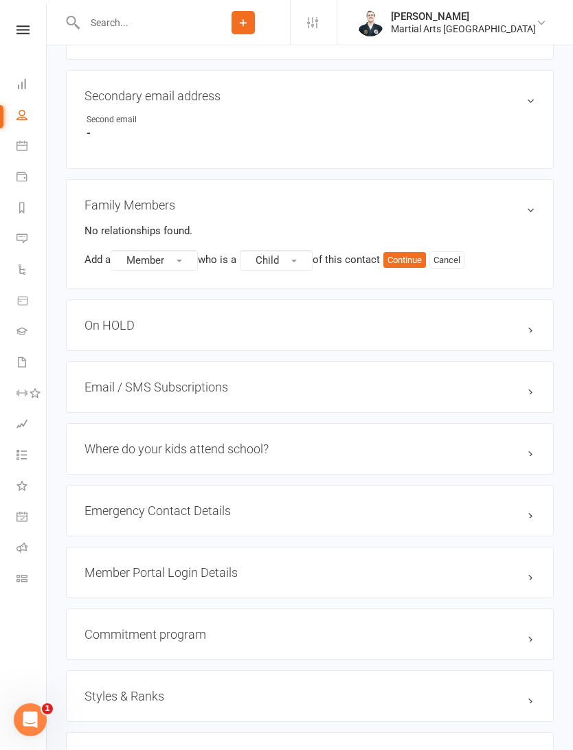
click at [186, 270] on button "Member" at bounding box center [154, 260] width 87 height 21
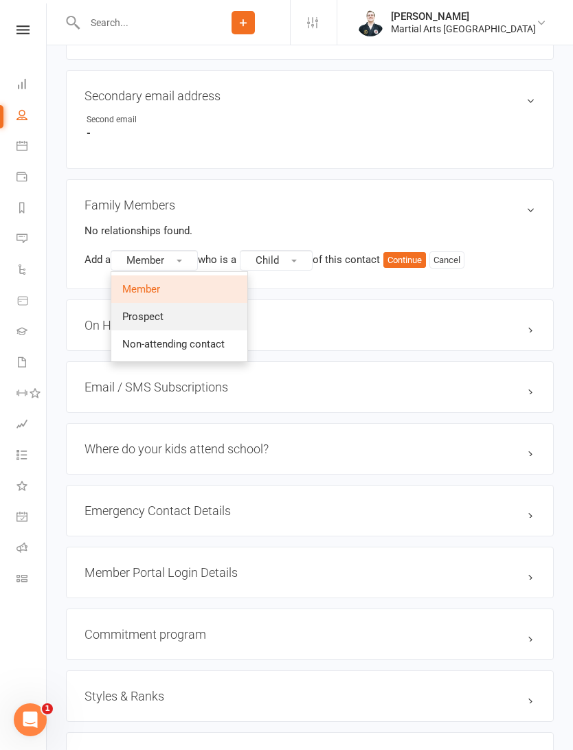
click at [199, 314] on link "Prospect" at bounding box center [179, 316] width 136 height 27
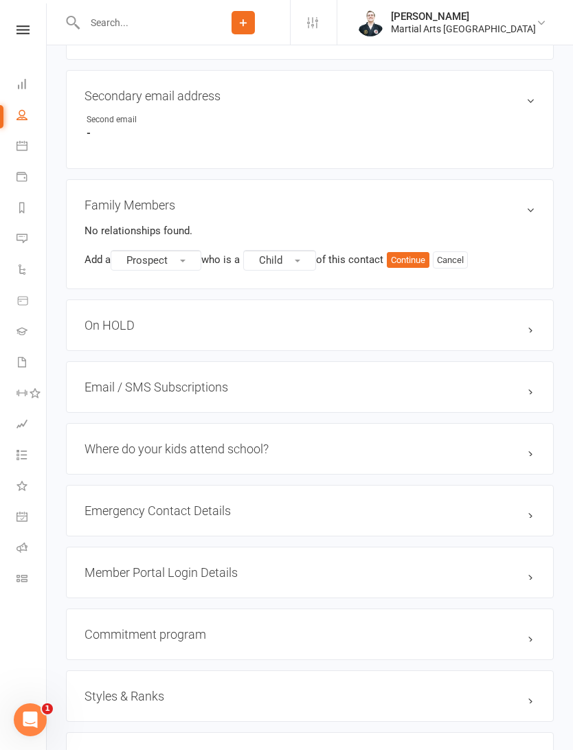
click at [300, 263] on span "button" at bounding box center [297, 261] width 5 height 3
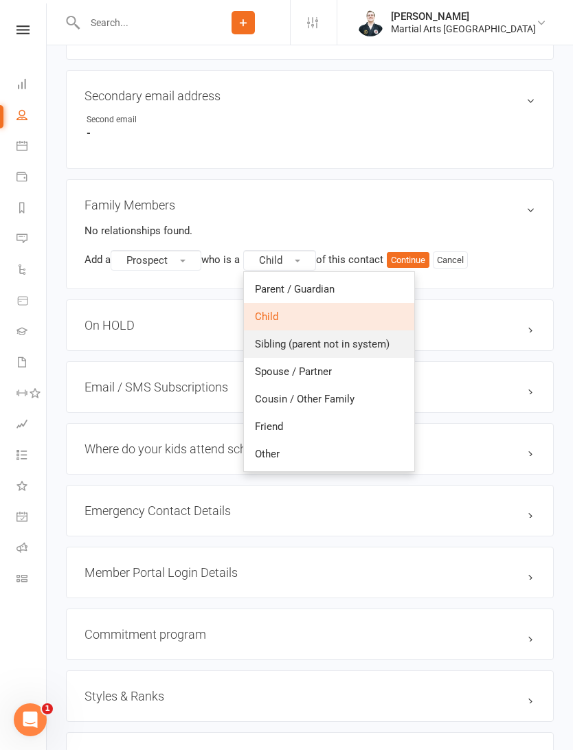
click at [340, 345] on span "Sibling (parent not in system)" at bounding box center [322, 344] width 135 height 12
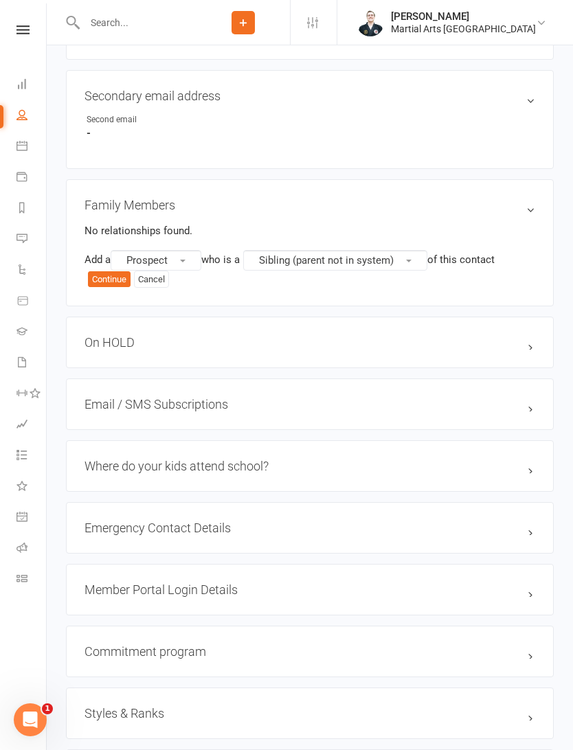
click at [111, 287] on button "Continue" at bounding box center [109, 279] width 43 height 16
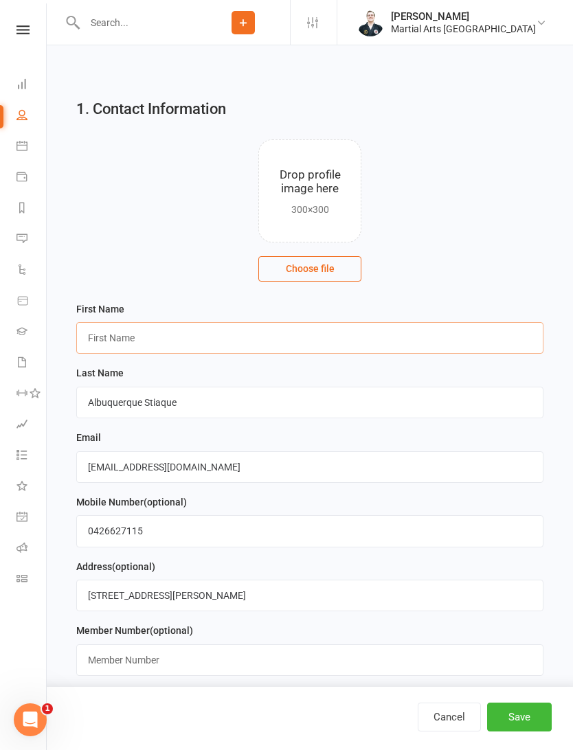
click at [309, 354] on input "text" at bounding box center [309, 338] width 467 height 32
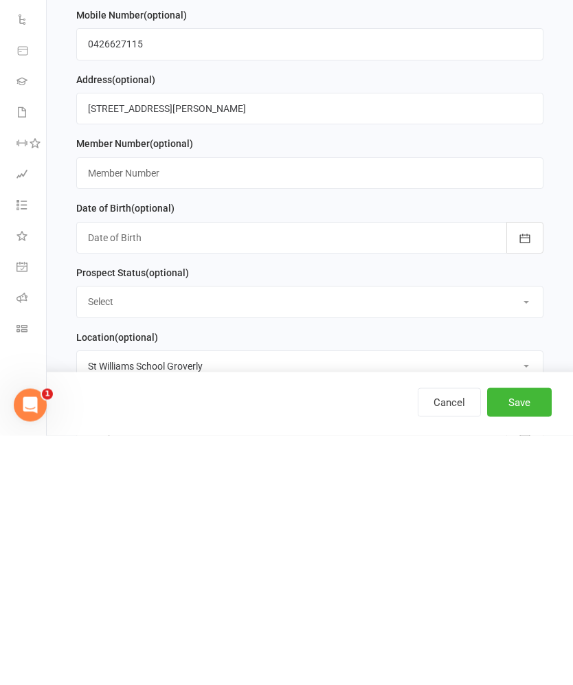
type input "[PERSON_NAME]"
click at [377, 472] on div at bounding box center [309, 488] width 467 height 32
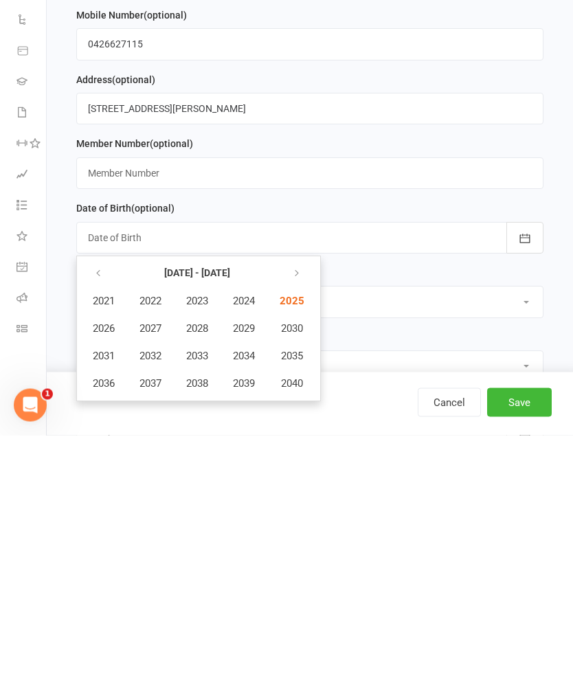
scroll to position [487, 0]
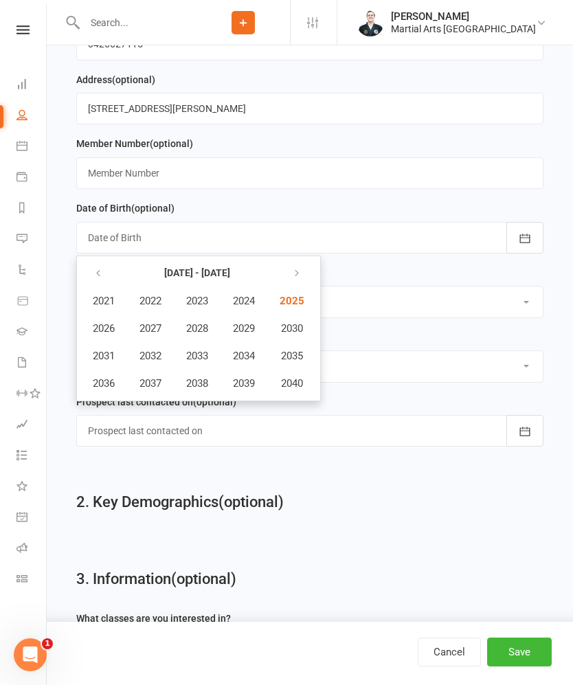
click at [110, 276] on button "button" at bounding box center [100, 273] width 30 height 25
click at [243, 369] on button "2014" at bounding box center [243, 356] width 45 height 26
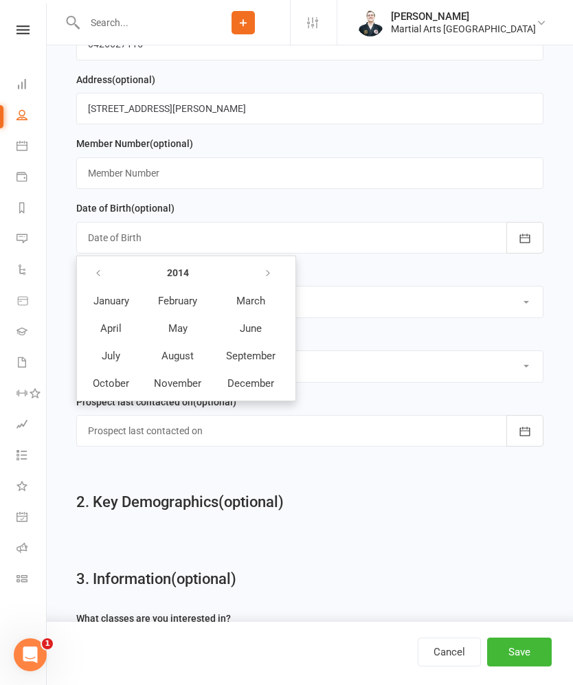
click at [193, 362] on span "August" at bounding box center [177, 356] width 32 height 12
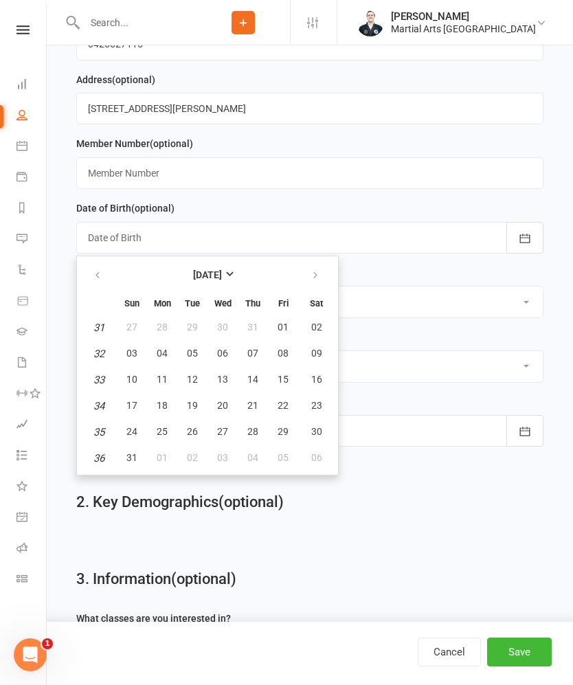
click at [256, 437] on span "28" at bounding box center [252, 431] width 11 height 11
type input "[DATE]"
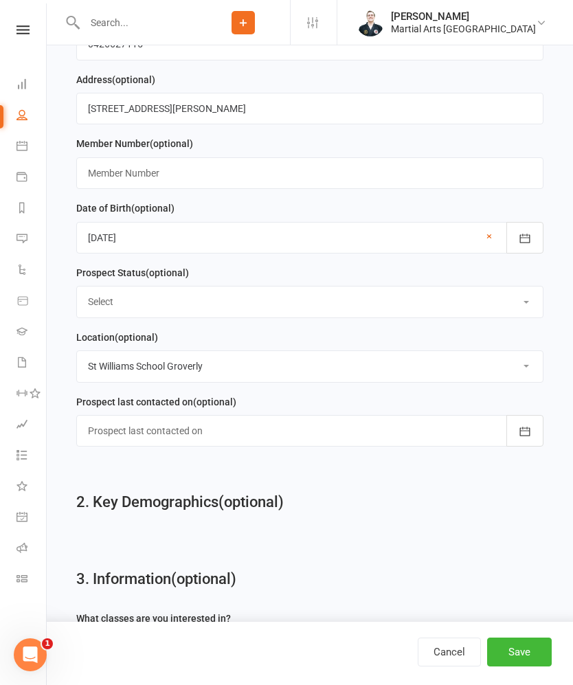
click at [313, 314] on select "Select 1-A: Initial Call Made (trial class booked) 1-B: Initial Call Made (tria…" at bounding box center [310, 302] width 466 height 30
select select "1-A: Initial Call Made (trial class booked)"
click at [524, 647] on button "Save" at bounding box center [519, 652] width 65 height 29
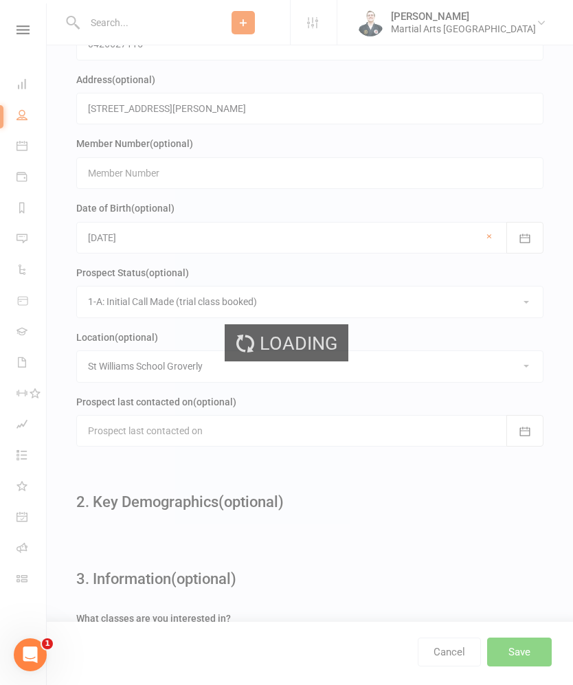
scroll to position [0, 0]
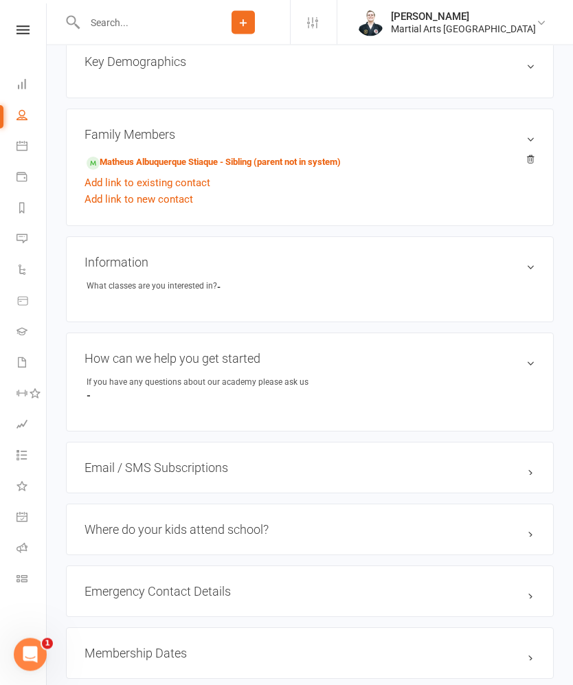
scroll to position [473, 0]
click at [179, 208] on link "Add link to new contact" at bounding box center [139, 199] width 109 height 16
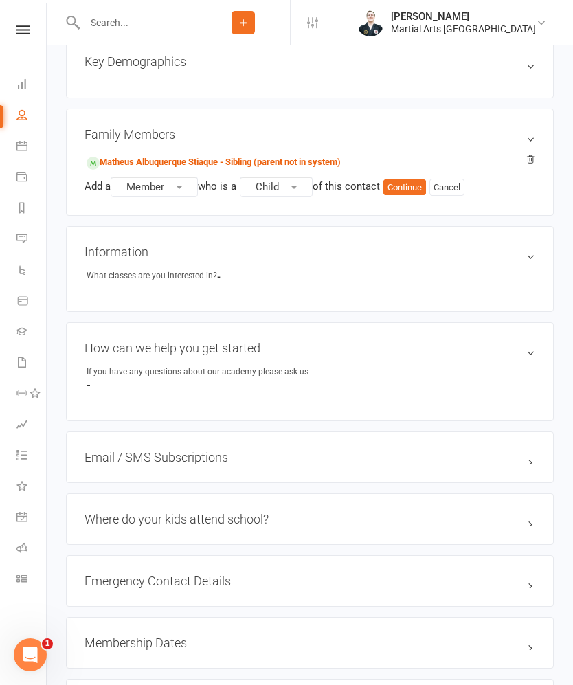
click at [181, 197] on button "Member" at bounding box center [154, 187] width 87 height 21
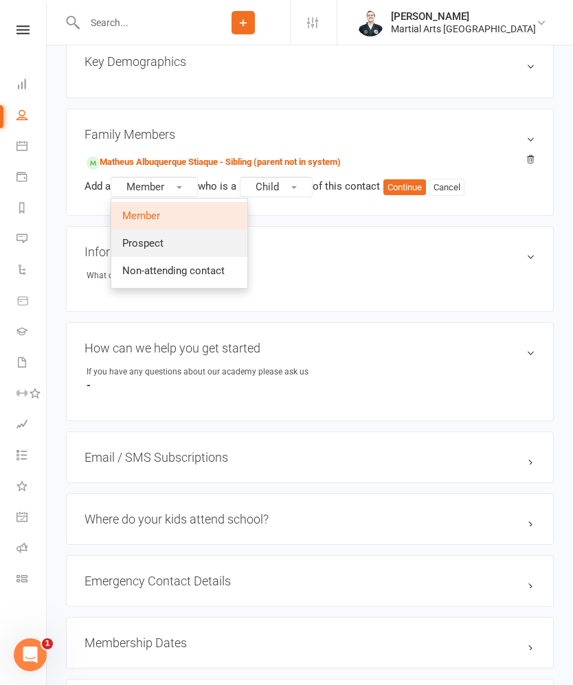
click at [206, 251] on link "Prospect" at bounding box center [179, 243] width 136 height 27
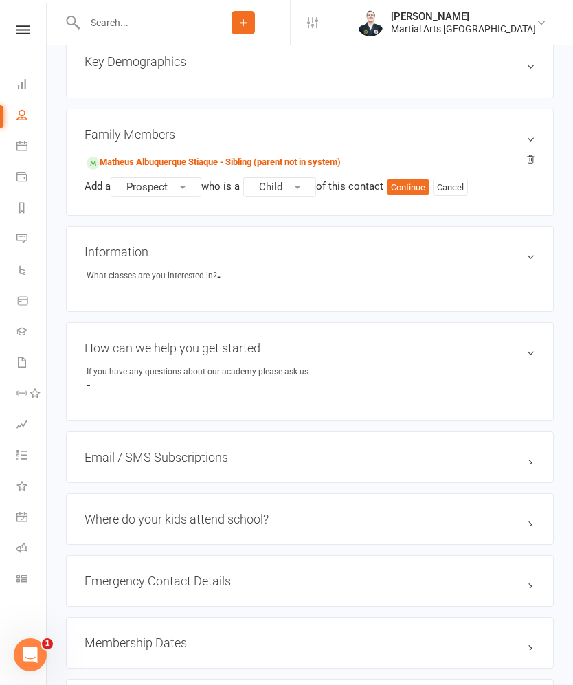
click at [300, 189] on span "button" at bounding box center [297, 187] width 5 height 3
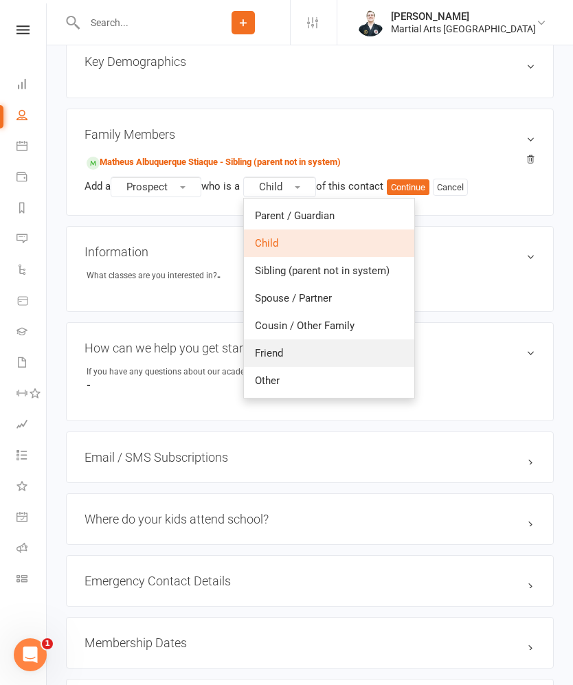
click at [317, 353] on link "Friend" at bounding box center [329, 352] width 170 height 27
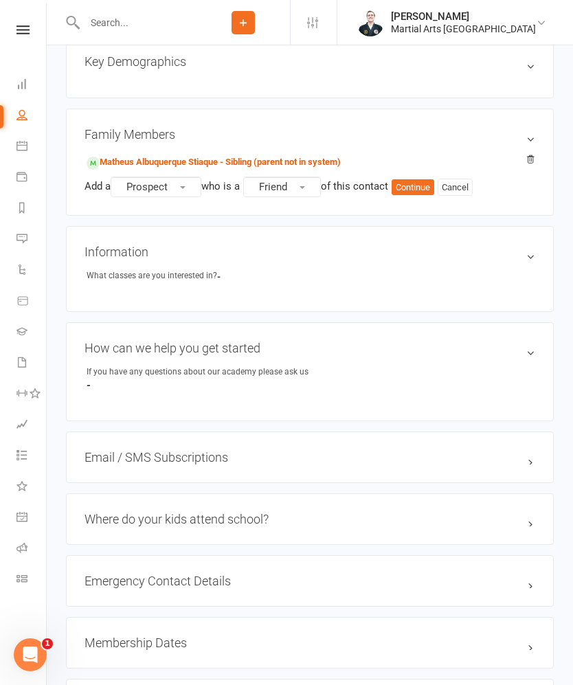
click at [418, 189] on button "Continue" at bounding box center [413, 187] width 43 height 16
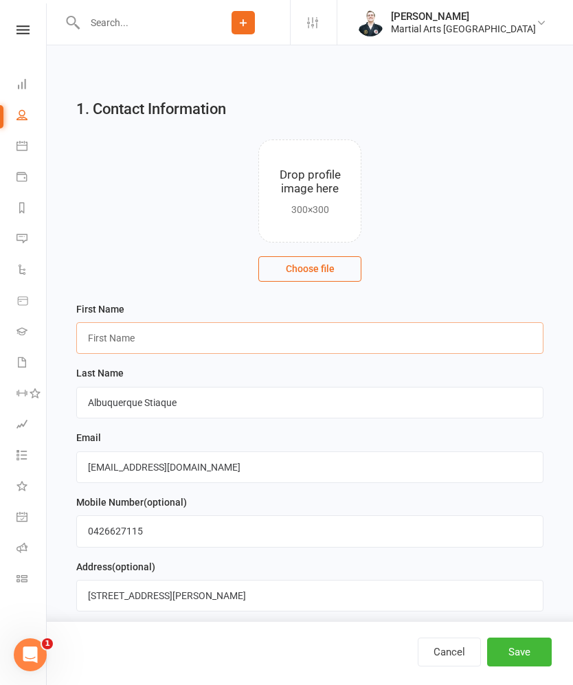
click at [264, 353] on input "text" at bounding box center [309, 338] width 467 height 32
type input "Ichiro"
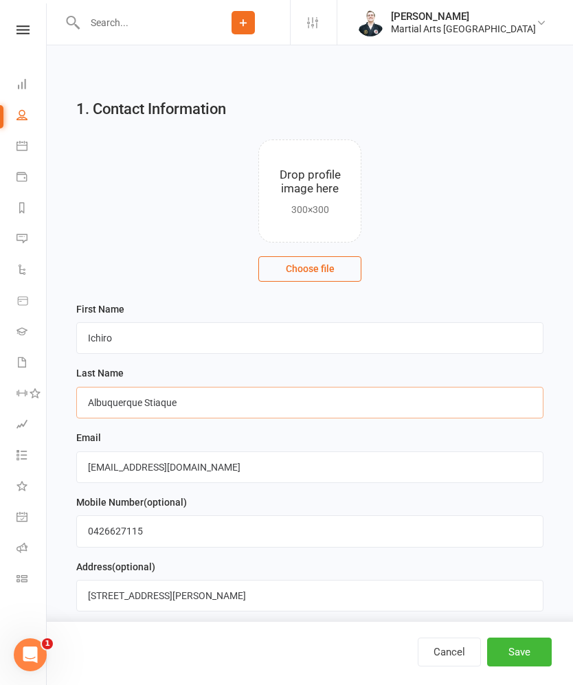
click at [414, 410] on input "Albuquerque Stiaque" at bounding box center [309, 403] width 467 height 32
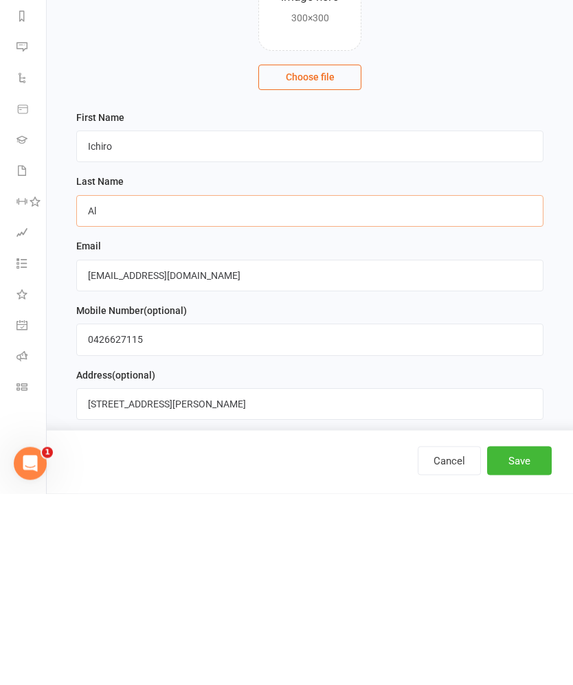
type input "A"
type input "Hokura"
click at [513, 140] on contact-image-uploader "Drop profile image here 300×300 Choose file" at bounding box center [309, 211] width 467 height 142
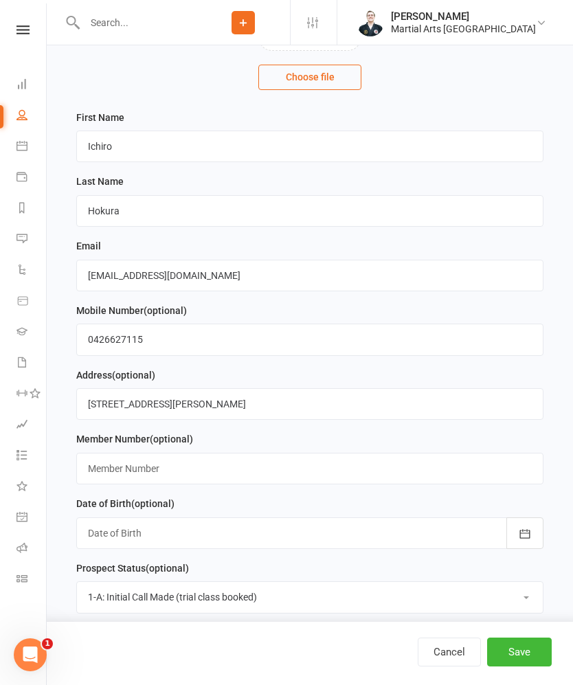
scroll to position [280, 0]
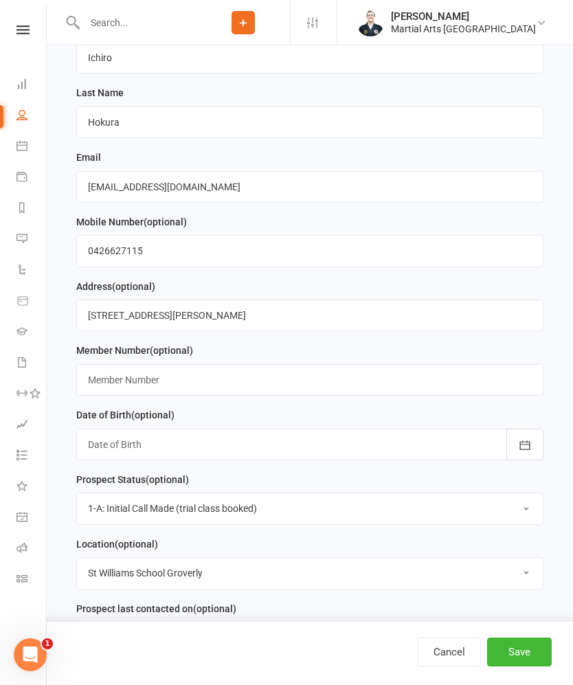
click at [327, 460] on div at bounding box center [309, 445] width 467 height 32
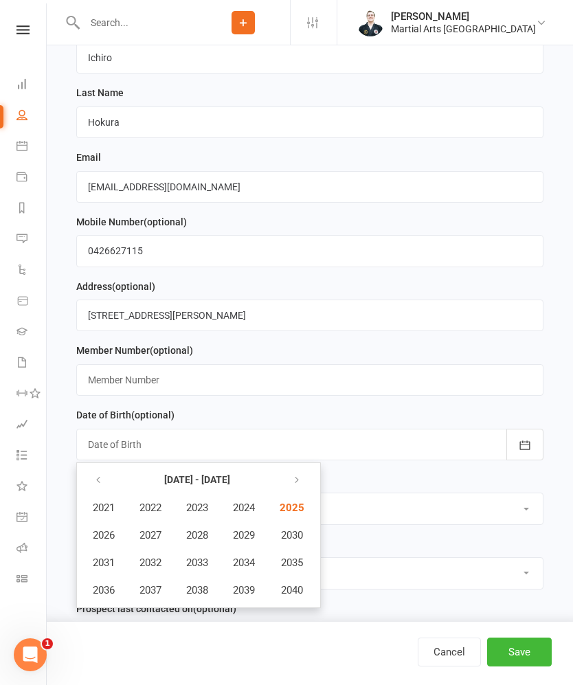
click at [111, 493] on button "button" at bounding box center [100, 480] width 30 height 25
click at [247, 569] on span "2014" at bounding box center [244, 563] width 22 height 12
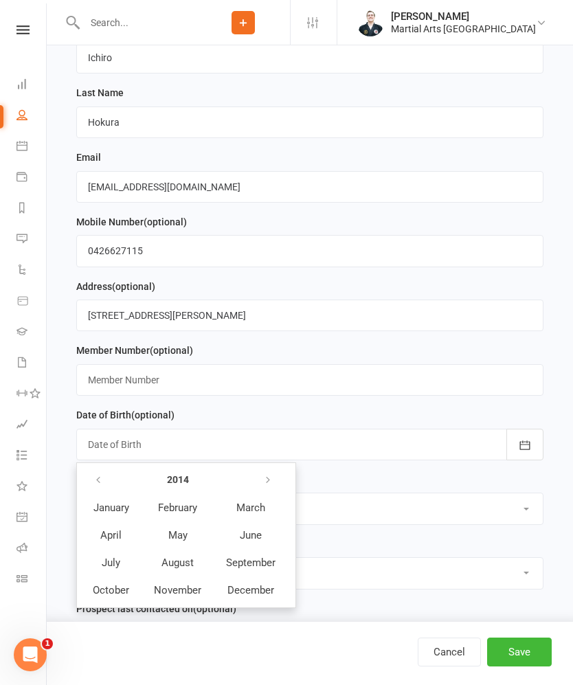
click at [189, 569] on span "August" at bounding box center [177, 563] width 32 height 12
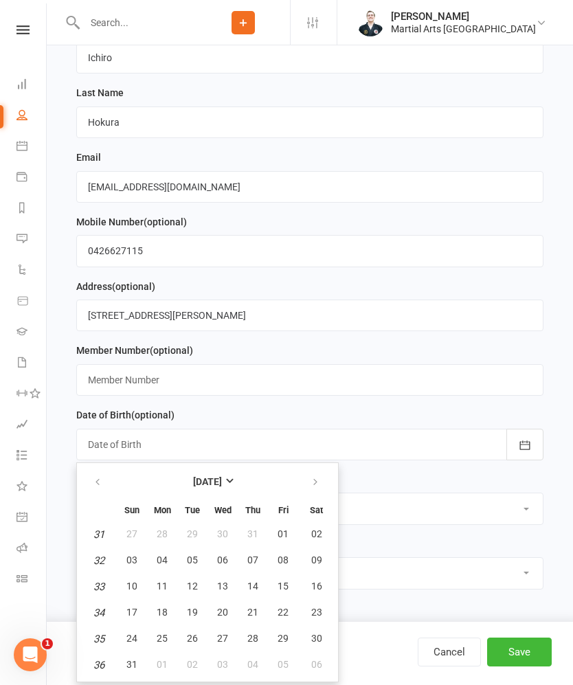
click at [199, 625] on button "19" at bounding box center [192, 613] width 29 height 25
type input "[DATE]"
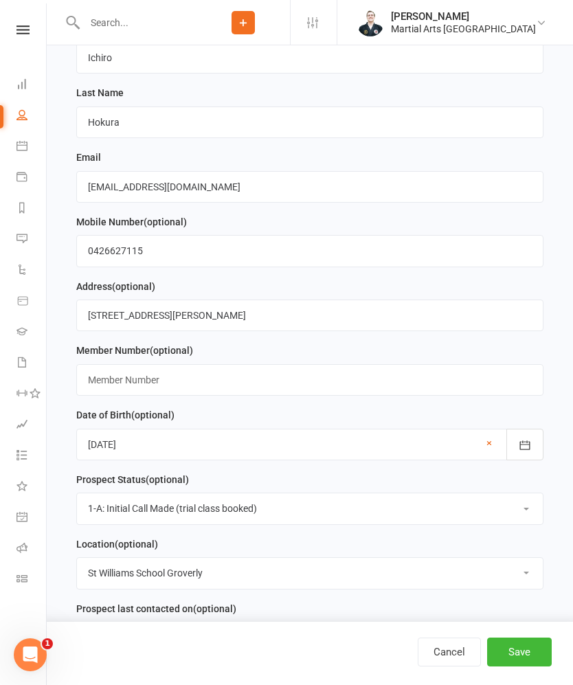
scroll to position [522, 0]
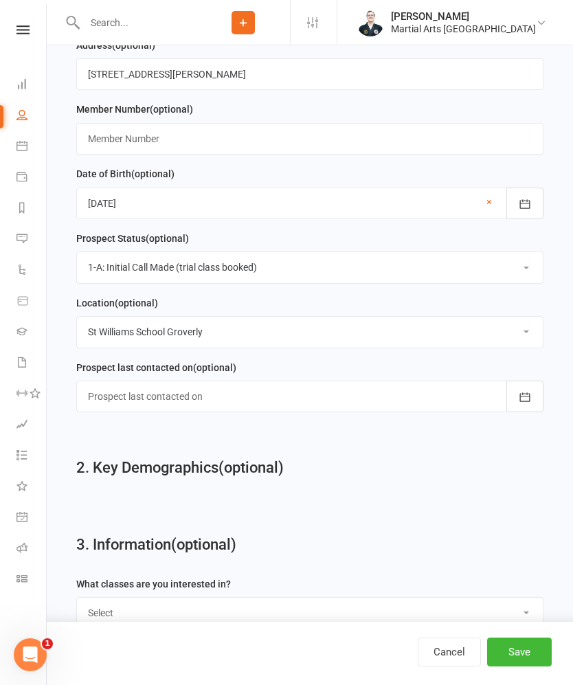
click at [522, 646] on button "Save" at bounding box center [519, 652] width 65 height 29
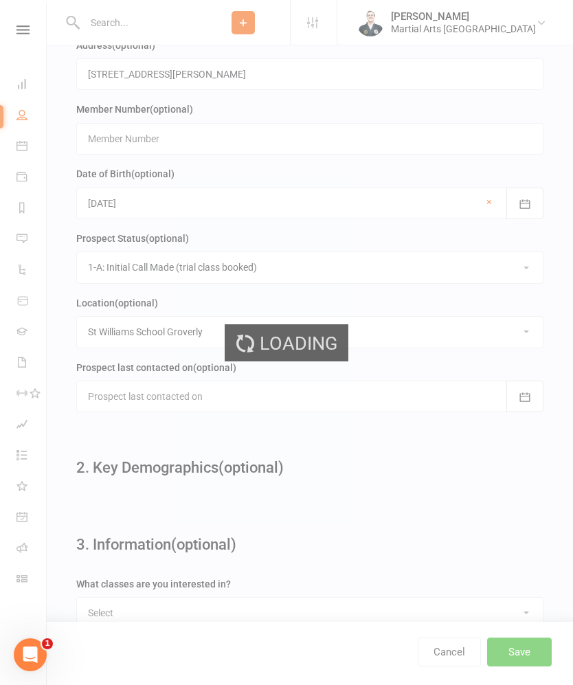
scroll to position [0, 0]
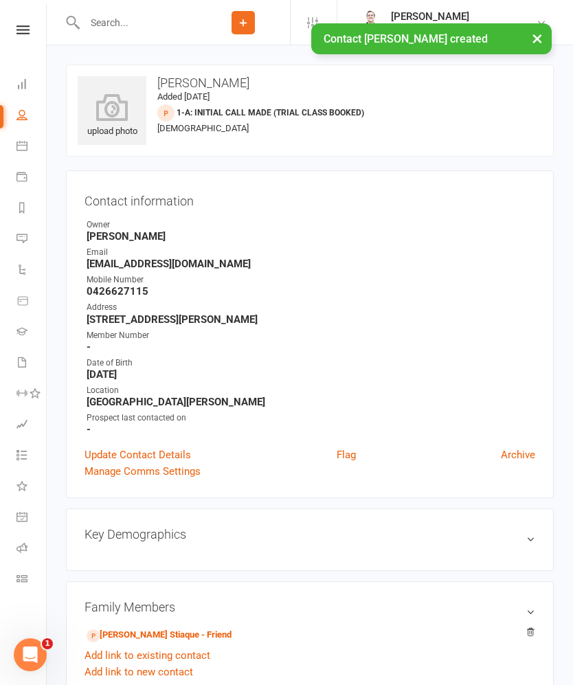
click at [170, 458] on link "Update Contact Details" at bounding box center [138, 455] width 107 height 16
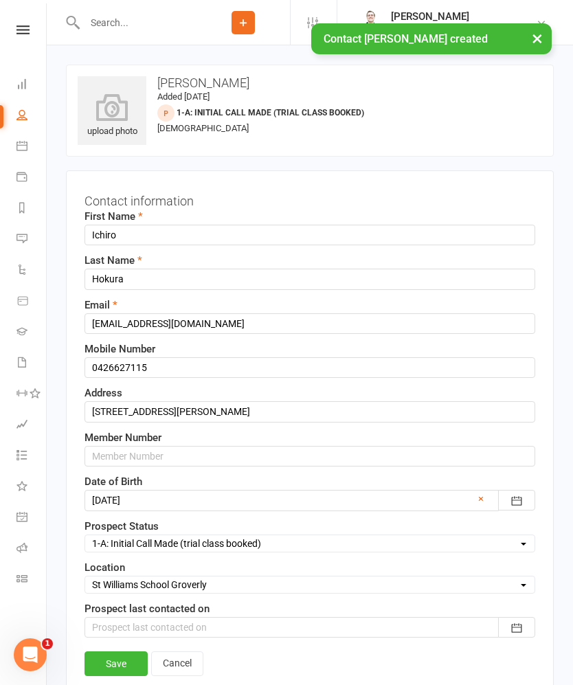
scroll to position [68, 0]
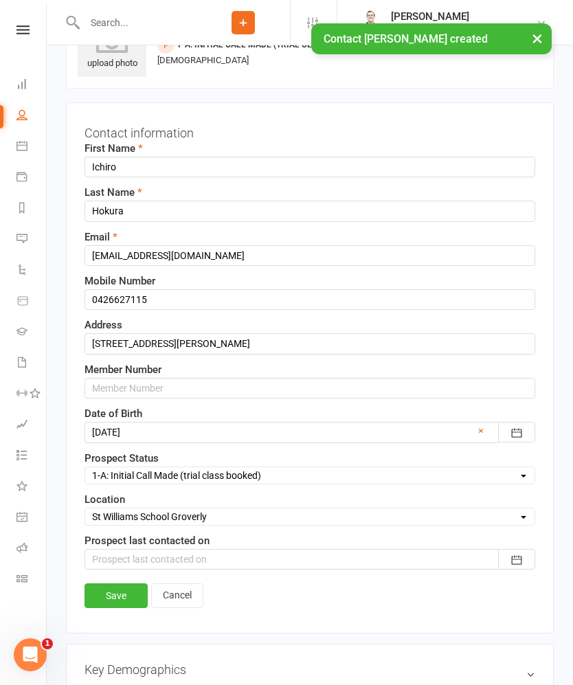
click at [316, 483] on select "Select 1-A: Initial Call Made (trial class booked) 1-B: Initial Call Made (tria…" at bounding box center [309, 475] width 449 height 15
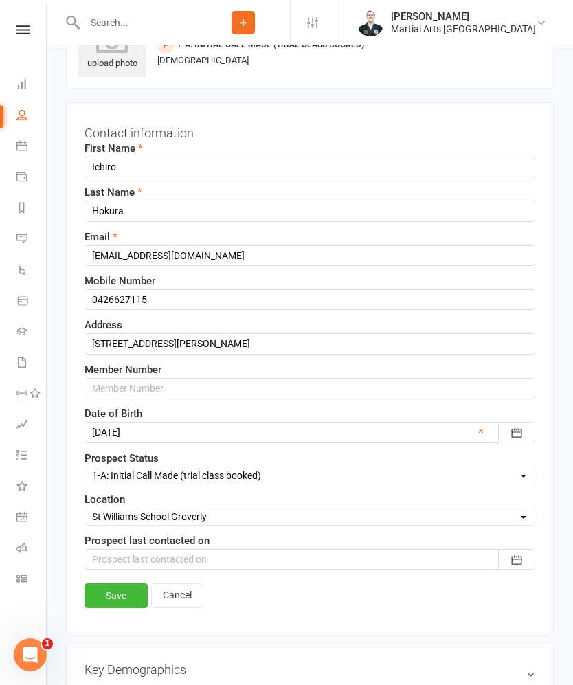
select select "SPECIAL ENROLLMENT (holiday clinics, movies, etc)"
click at [118, 605] on link "Save" at bounding box center [116, 595] width 63 height 25
